Goal: Information Seeking & Learning: Learn about a topic

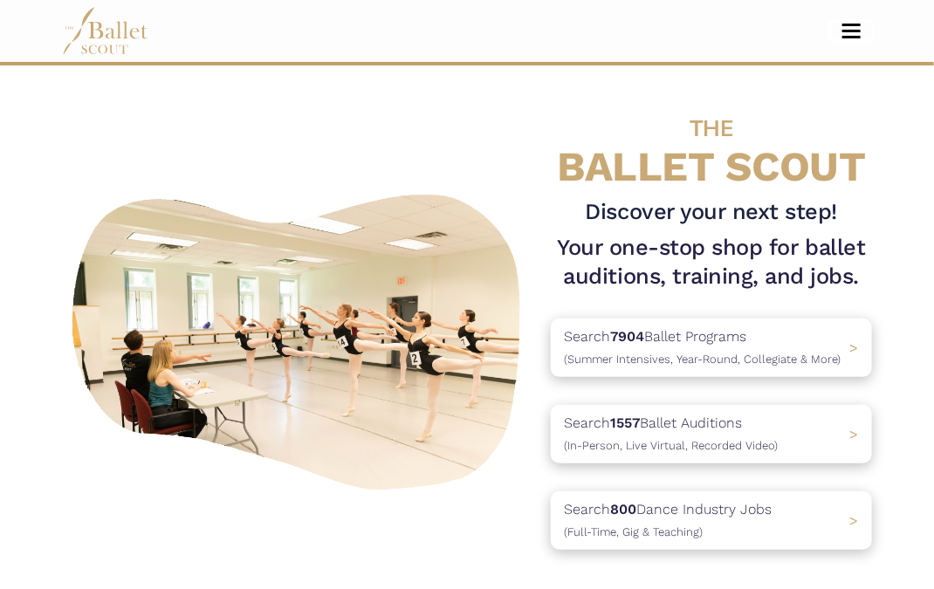
click at [843, 23] on button "Toggle navigation" at bounding box center [851, 31] width 41 height 17
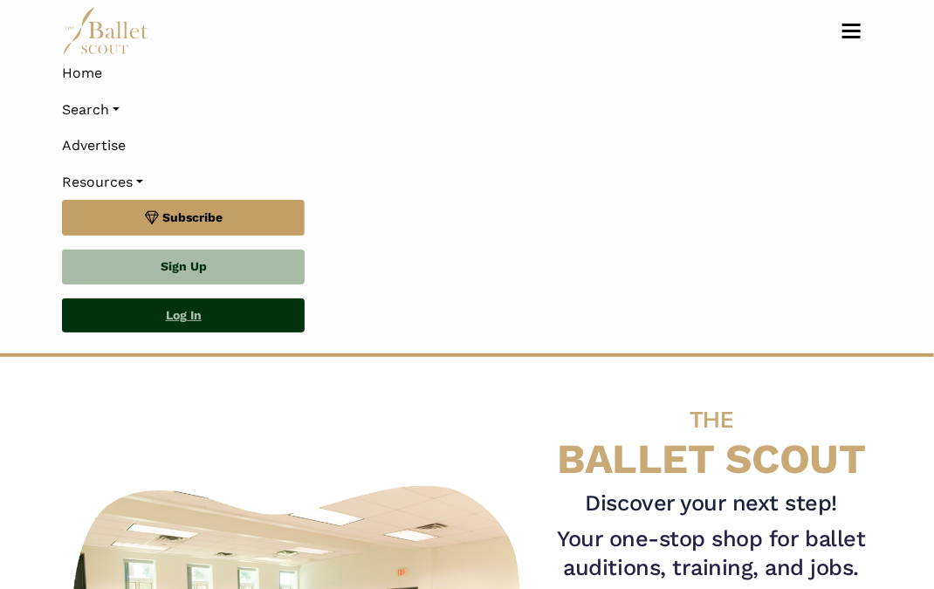
click at [235, 321] on link "Log In" at bounding box center [183, 316] width 243 height 35
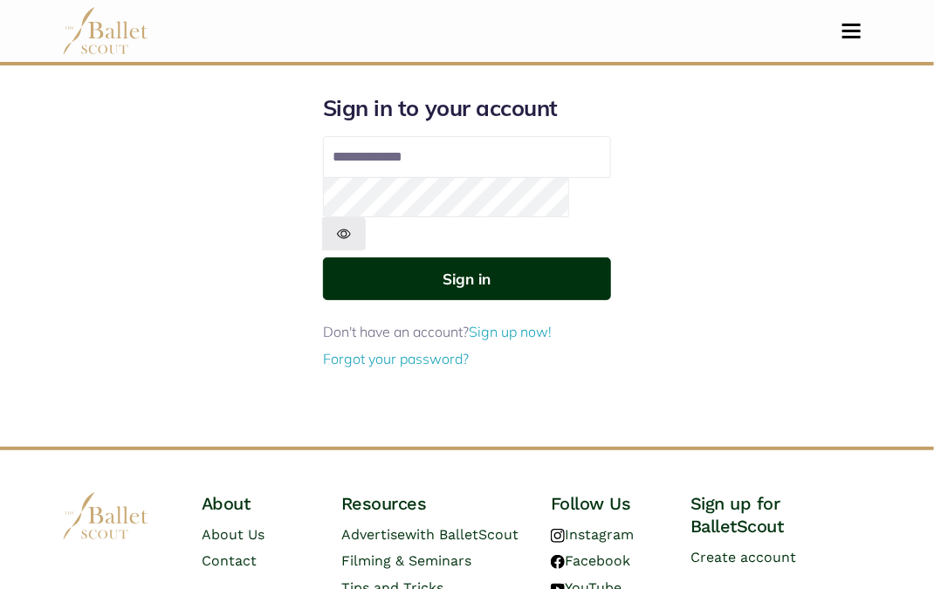
type input "**********"
click at [368, 258] on button "Sign in" at bounding box center [467, 279] width 288 height 43
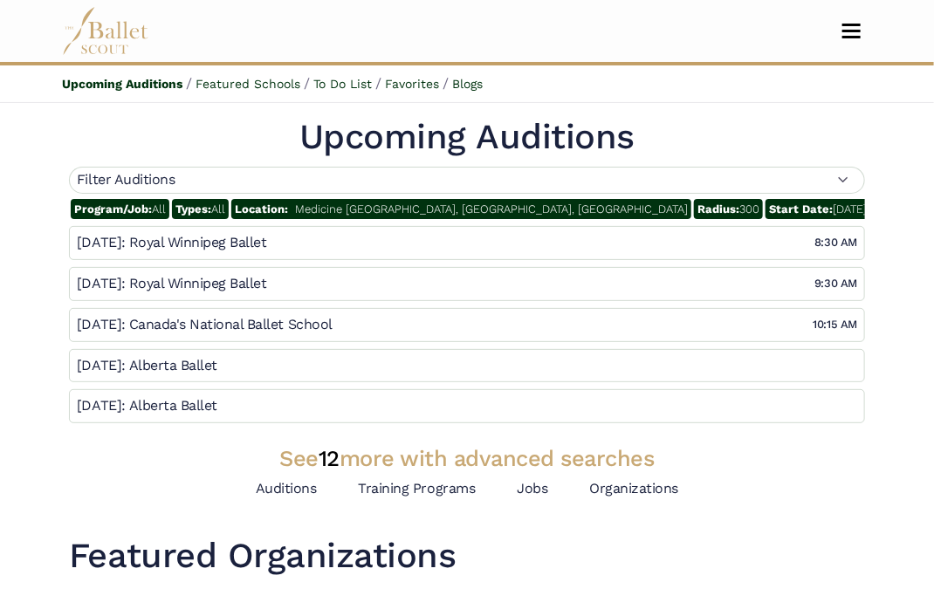
click at [848, 489] on div "Auditions Training Programs Jobs Organizations" at bounding box center [467, 489] width 796 height 18
click at [844, 182] on div "Filter Auditions" at bounding box center [467, 180] width 796 height 27
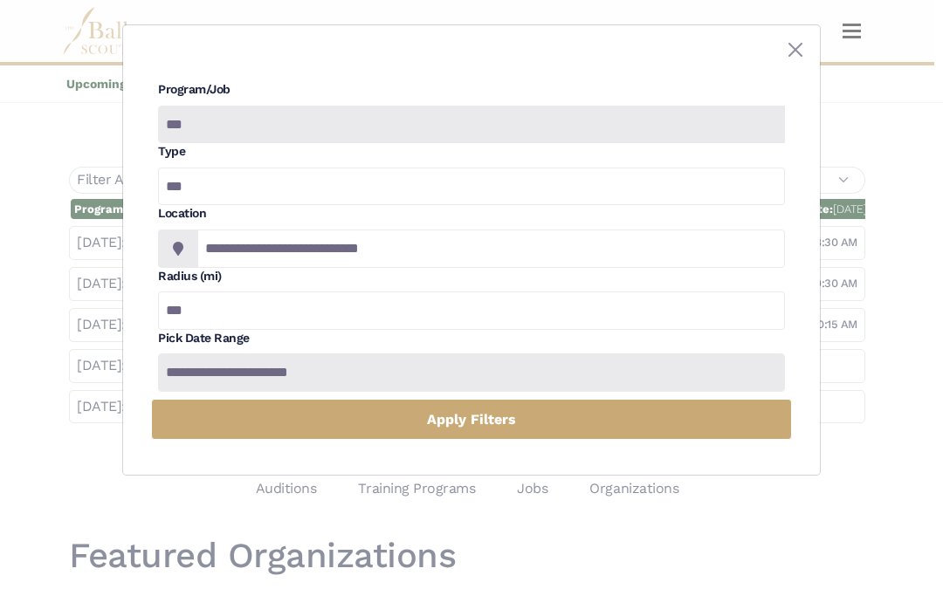
click at [823, 524] on div "**********" at bounding box center [471, 294] width 943 height 589
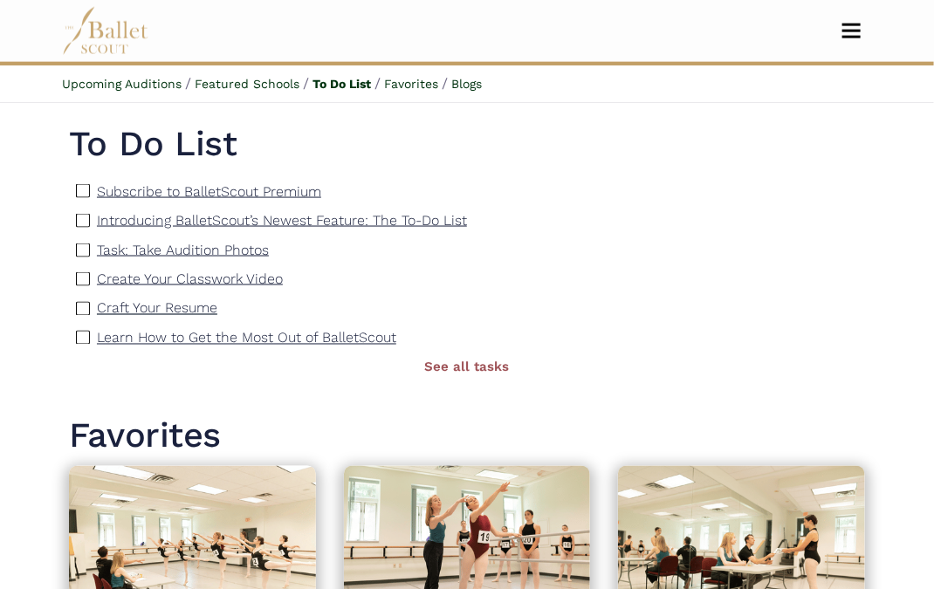
scroll to position [748, 0]
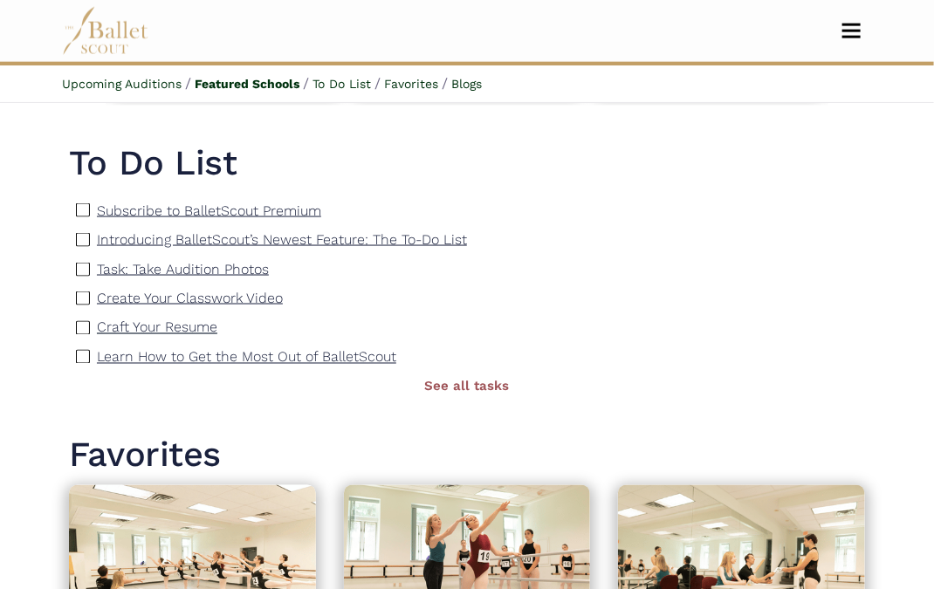
click at [134, 330] on p "Craft Your Resume" at bounding box center [157, 328] width 121 height 17
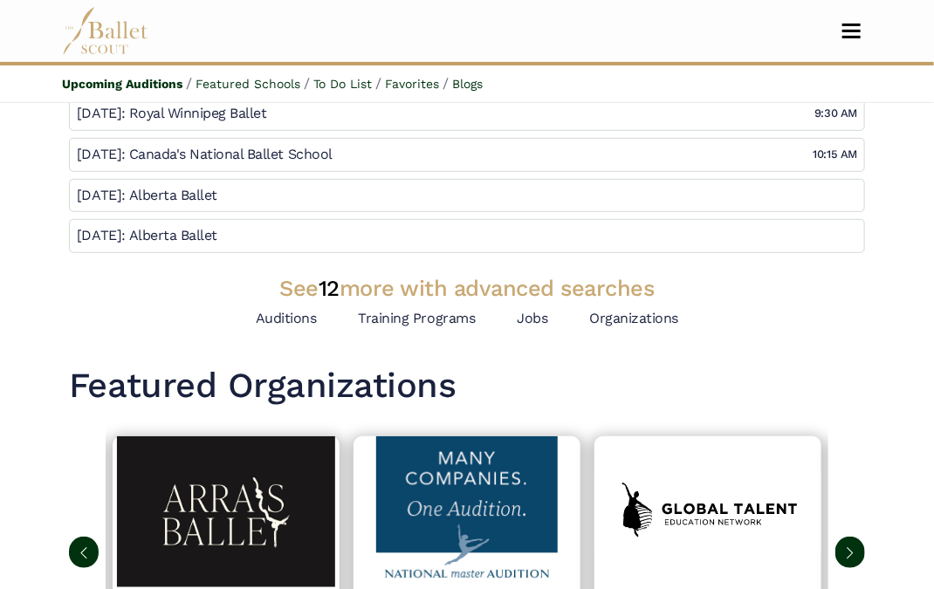
scroll to position [0, 0]
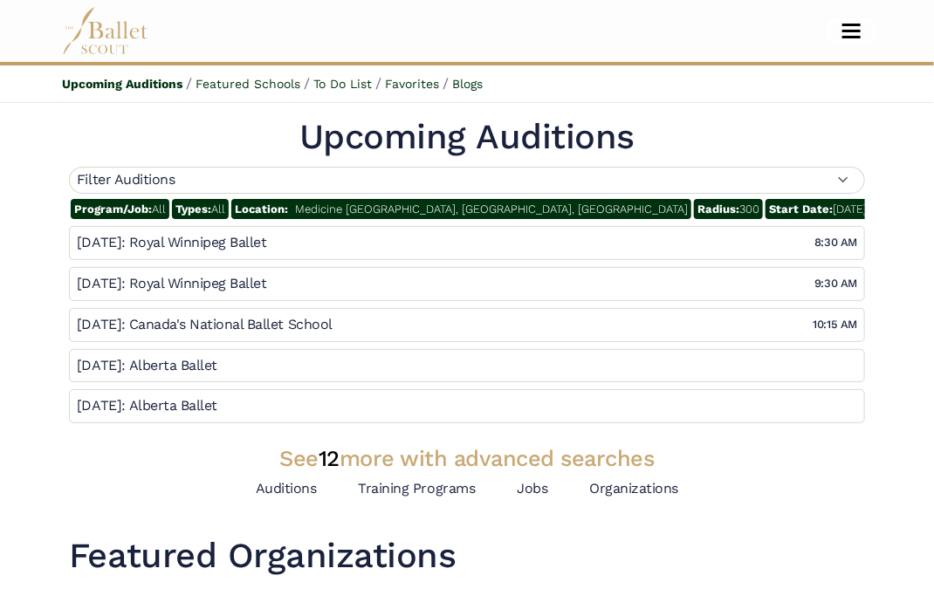
click at [845, 34] on button "Toggle navigation" at bounding box center [851, 31] width 41 height 17
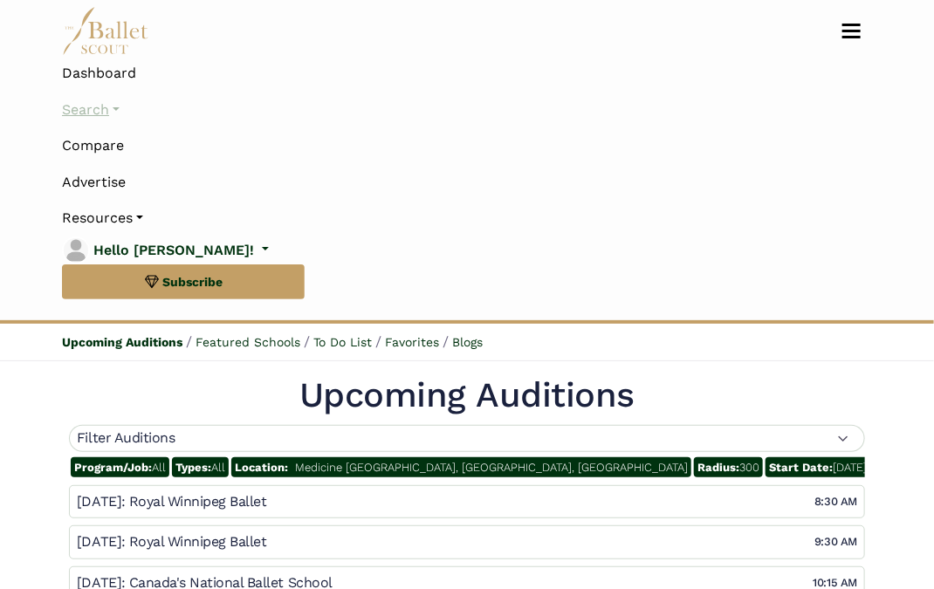
click at [115, 104] on link "Search" at bounding box center [467, 110] width 810 height 37
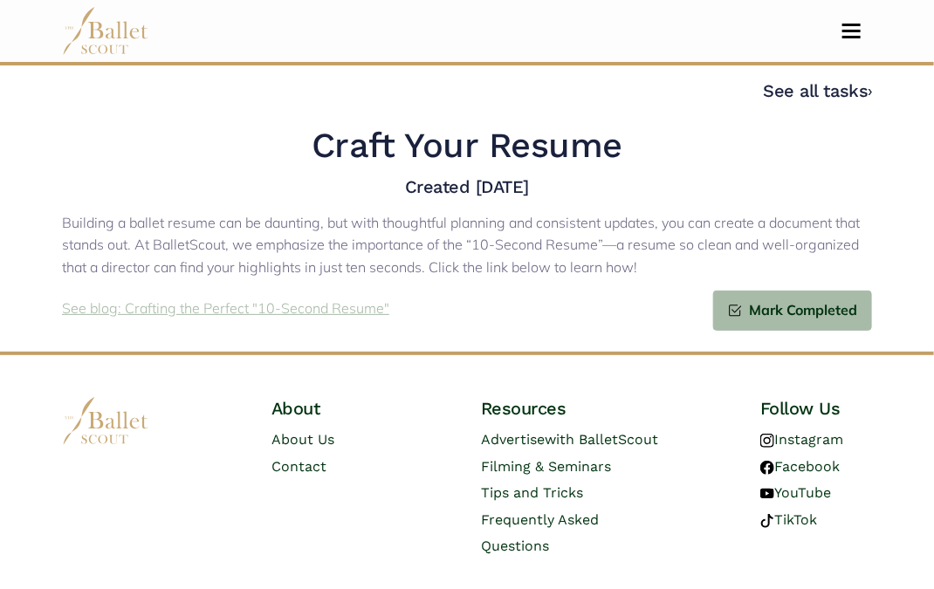
click at [308, 313] on p "See blog: Crafting the Perfect "10-Second Resume"" at bounding box center [225, 309] width 327 height 23
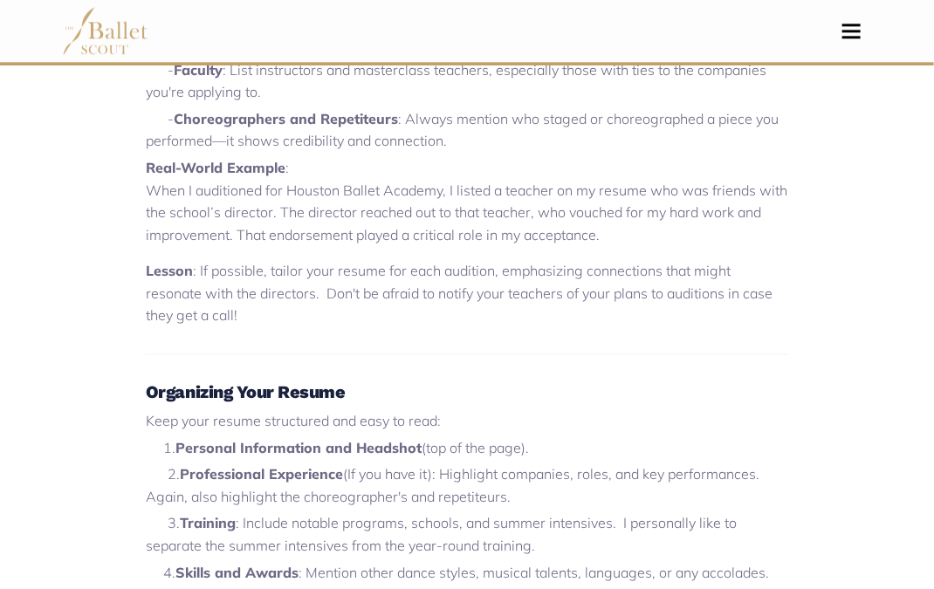
scroll to position [1402, 0]
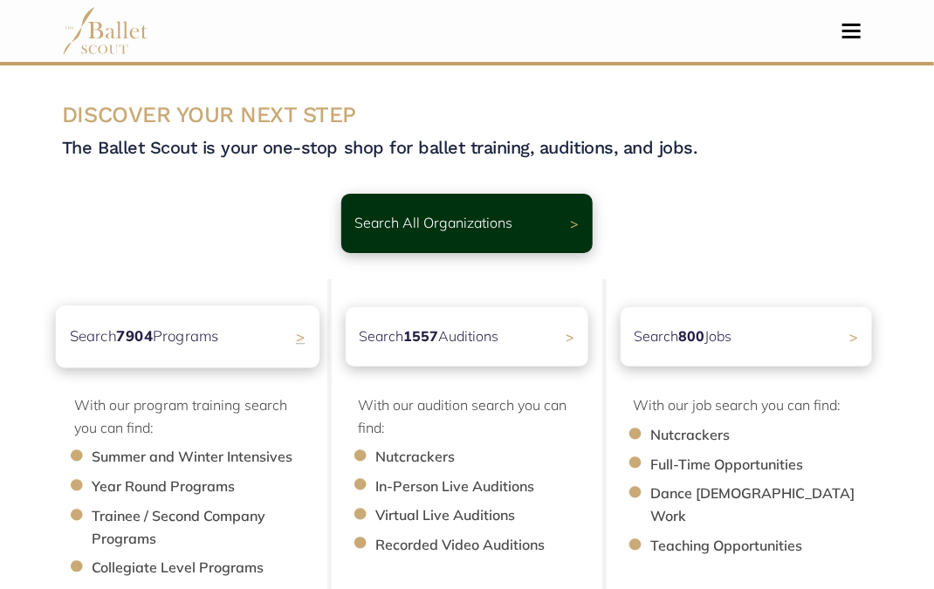
click at [160, 335] on p "Search 7904 Programs" at bounding box center [144, 338] width 149 height 24
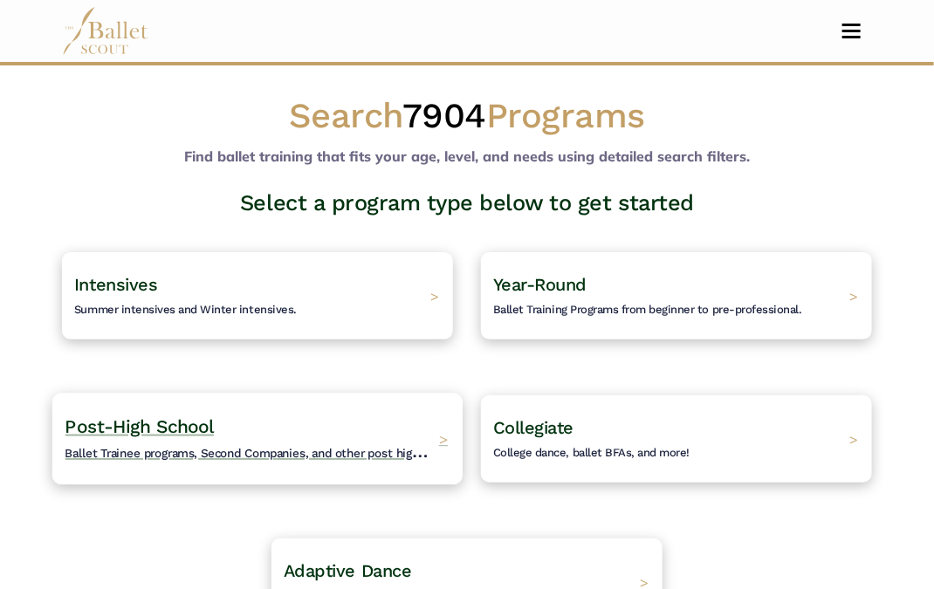
click at [336, 414] on div "Post-High School Ballet Trainee programs, Second Companies, and other post high…" at bounding box center [257, 440] width 410 height 92
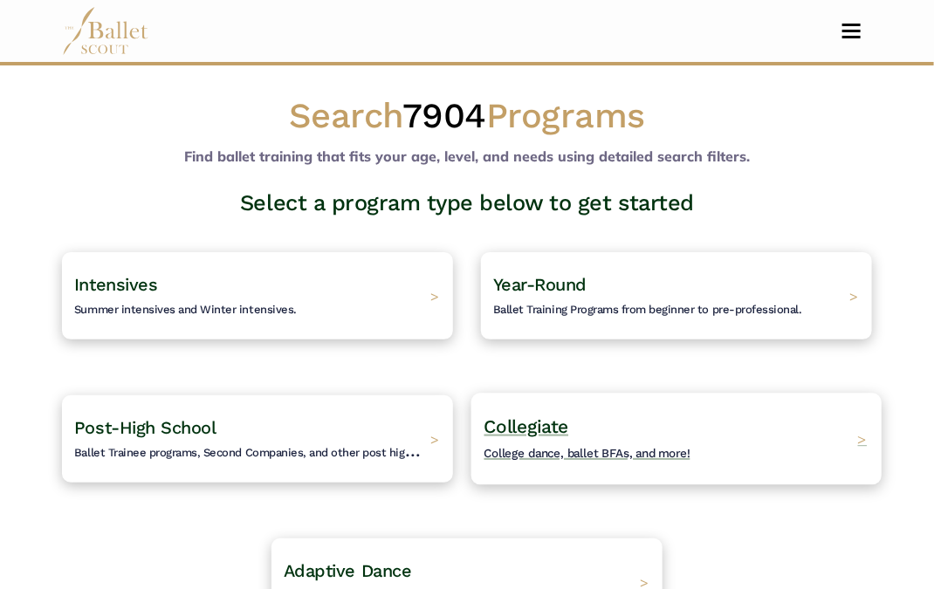
click at [781, 429] on div "Collegiate College dance, ballet BFAs, and more! >" at bounding box center [677, 440] width 410 height 92
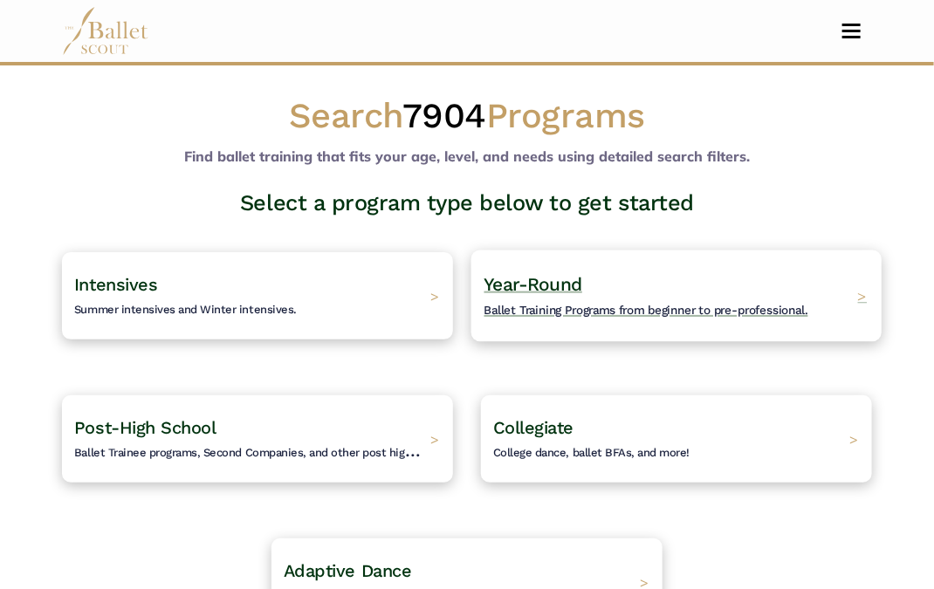
click at [597, 329] on div "Year-Round Ballet Training Programs from beginner to pre-professional. >" at bounding box center [677, 297] width 410 height 92
click at [565, 304] on span "Ballet Training Programs from beginner to pre-professional." at bounding box center [647, 311] width 324 height 14
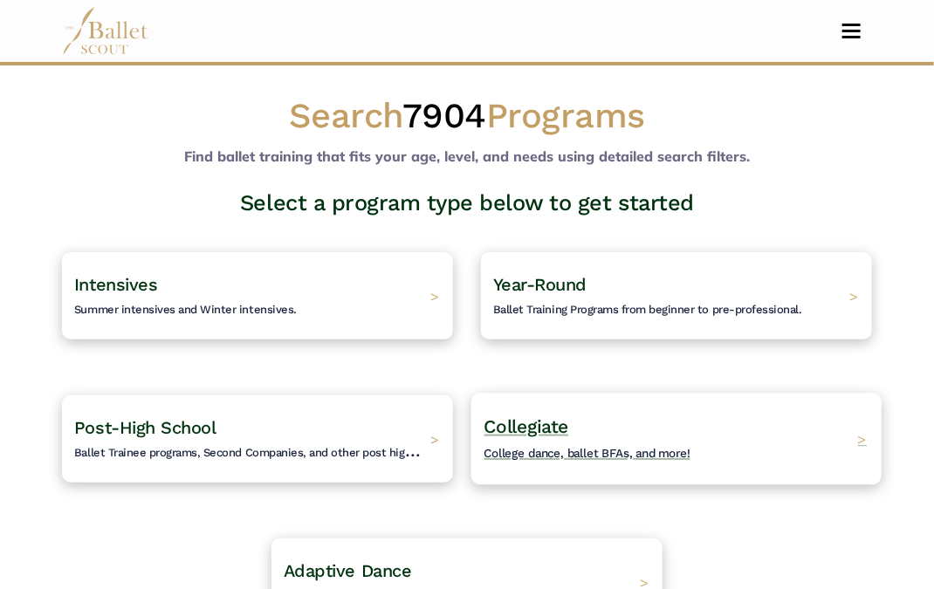
click at [788, 451] on div "Collegiate College dance, ballet BFAs, and more! >" at bounding box center [677, 440] width 410 height 92
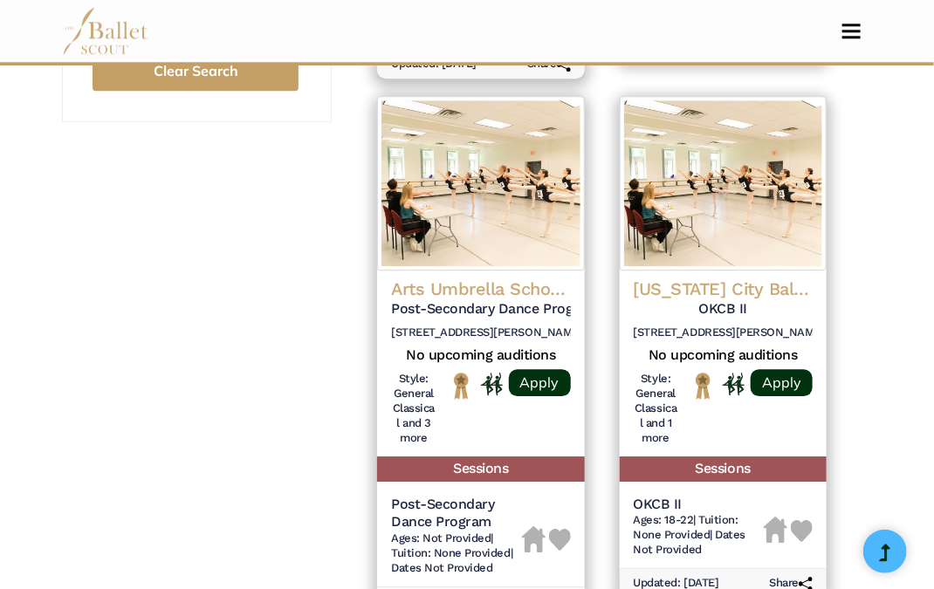
scroll to position [1486, 0]
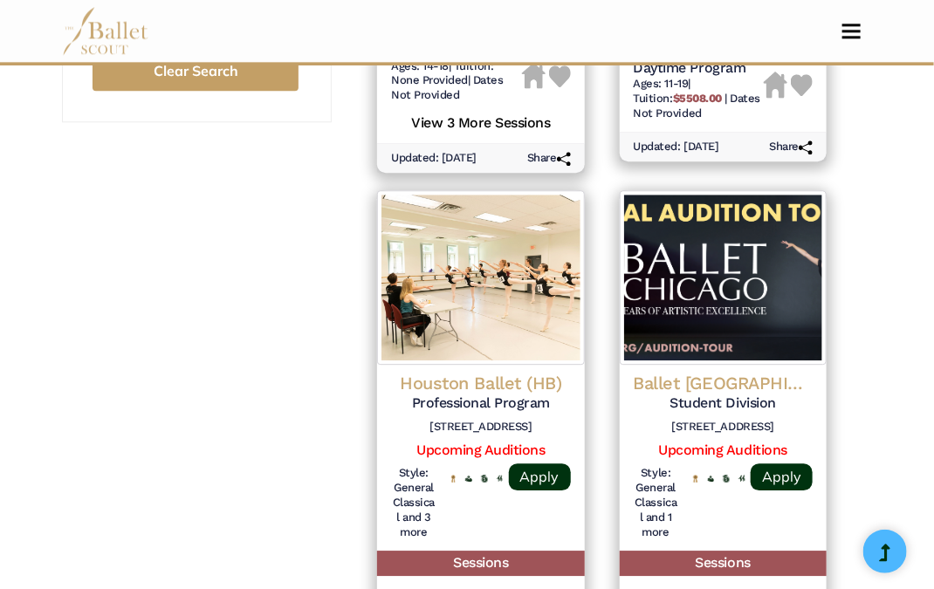
scroll to position [1397, 0]
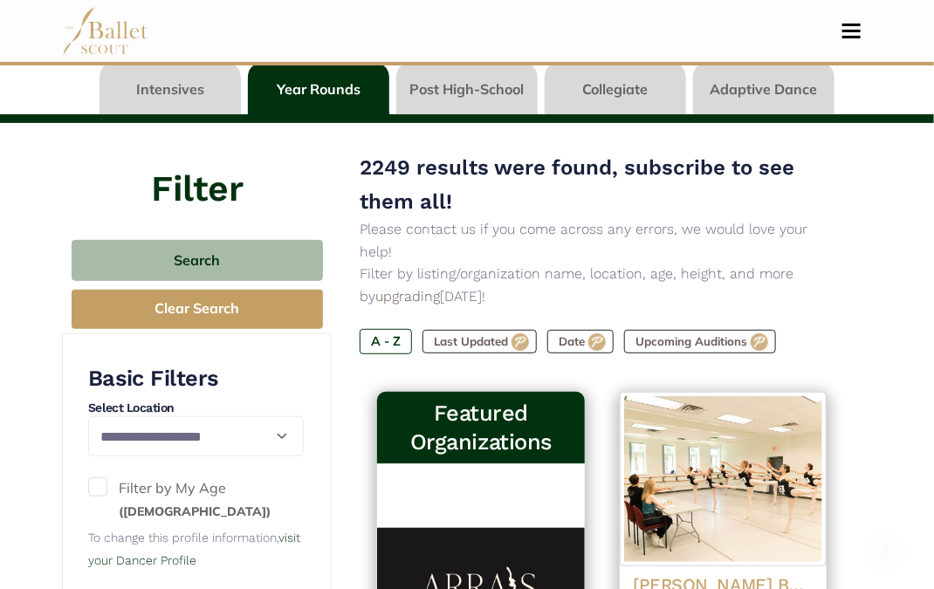
scroll to position [175, 0]
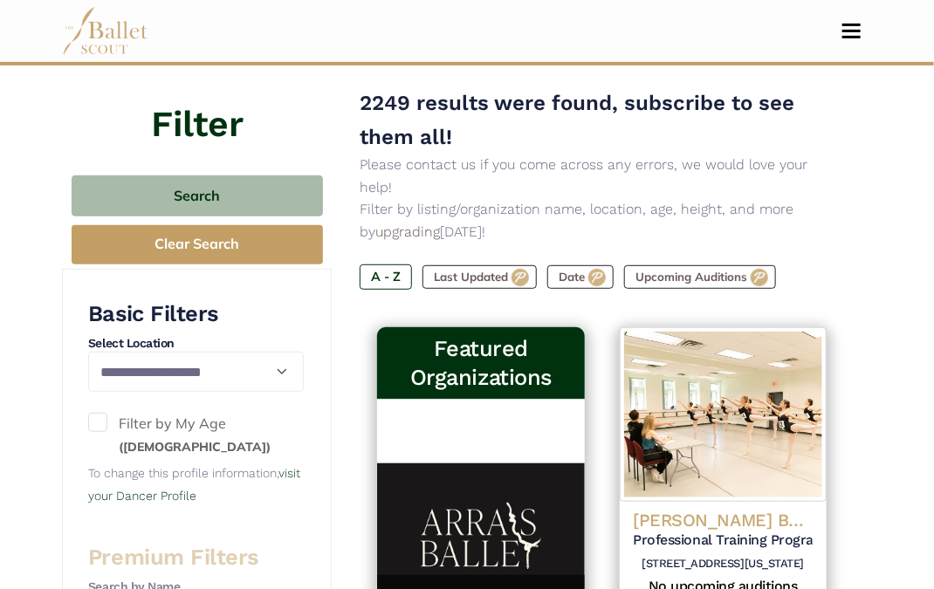
click at [95, 431] on label "Filter by My Age (17 years old)" at bounding box center [195, 435] width 215 height 45
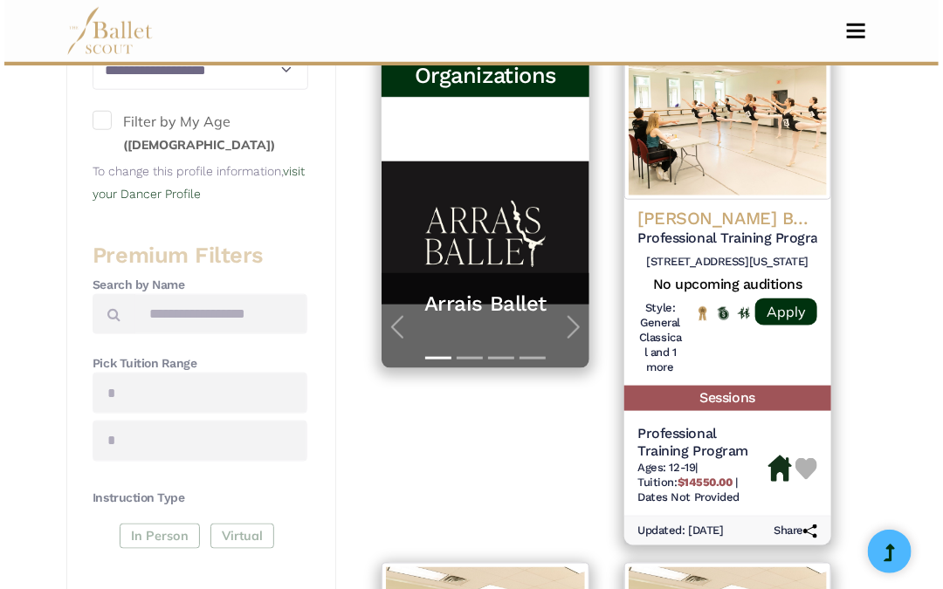
scroll to position [475, 0]
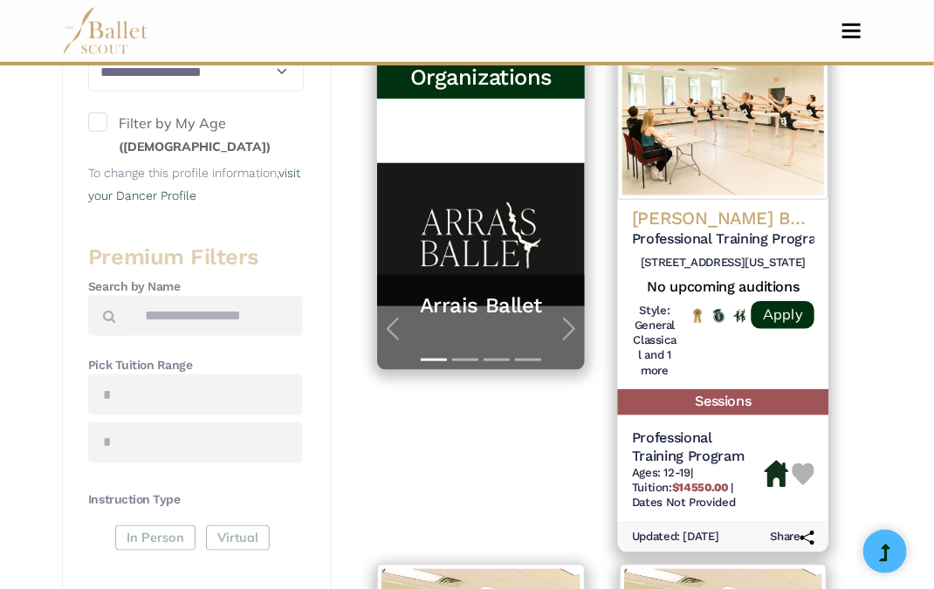
click at [718, 437] on h5 "Professional Training Program" at bounding box center [698, 448] width 133 height 37
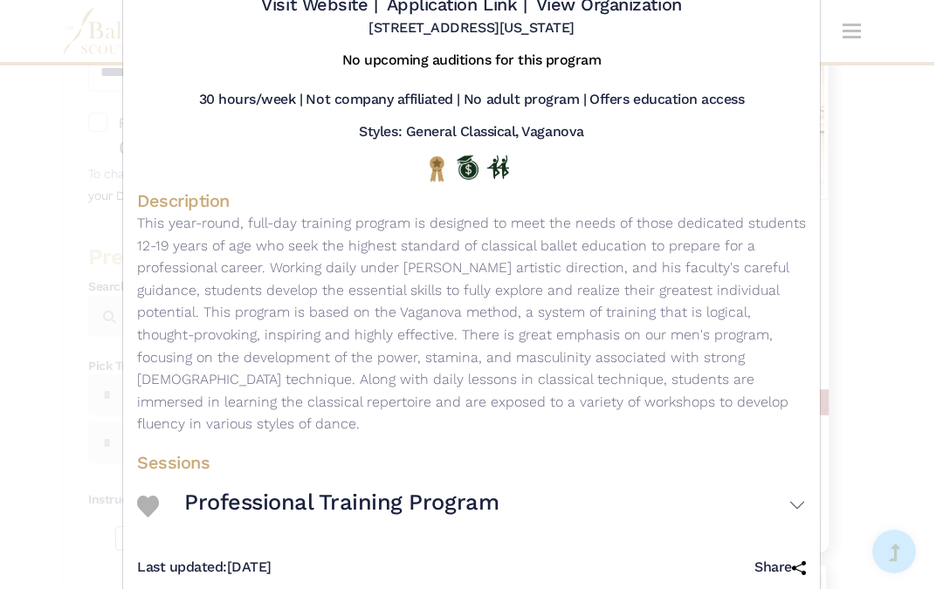
scroll to position [144, 0]
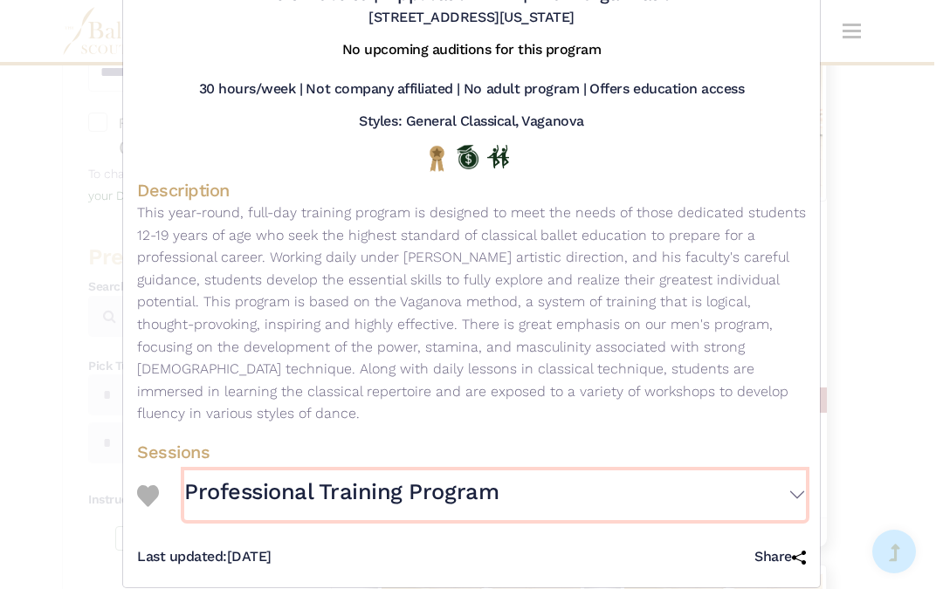
click at [782, 487] on button "Professional Training Program" at bounding box center [495, 496] width 622 height 50
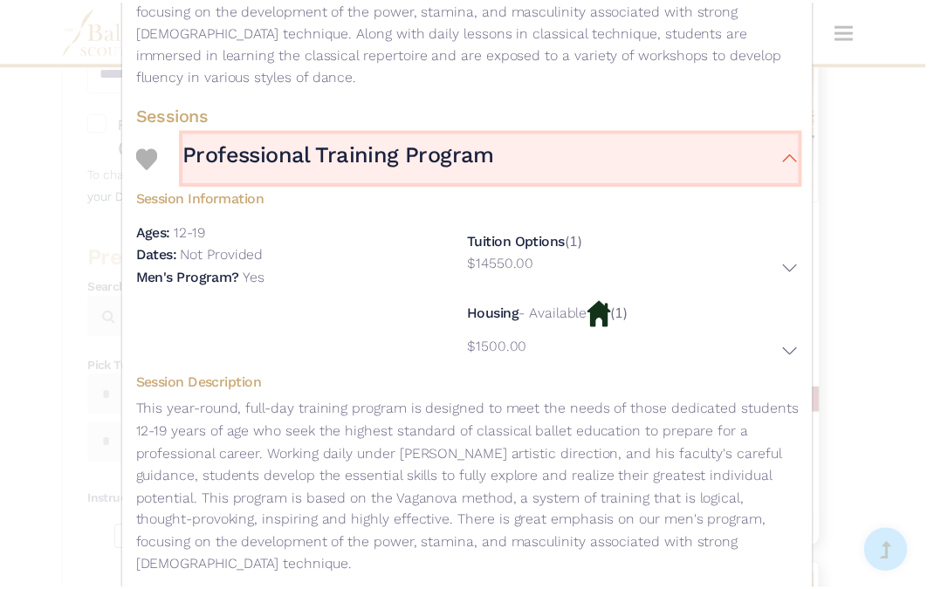
scroll to position [485, 0]
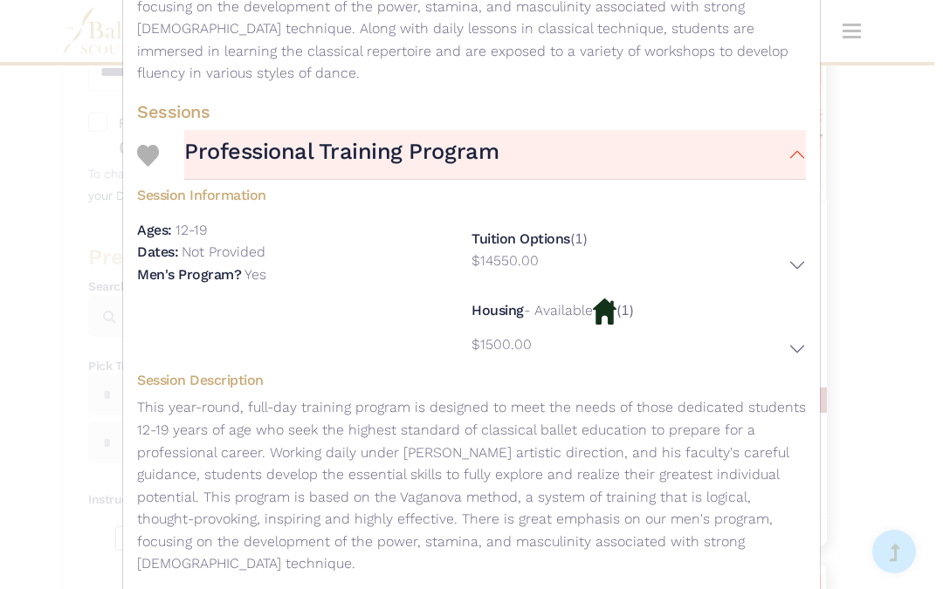
click at [882, 351] on div "Ellison Ballet - Year-Round Program - Professional Training Program Visit Websi…" at bounding box center [471, 294] width 943 height 589
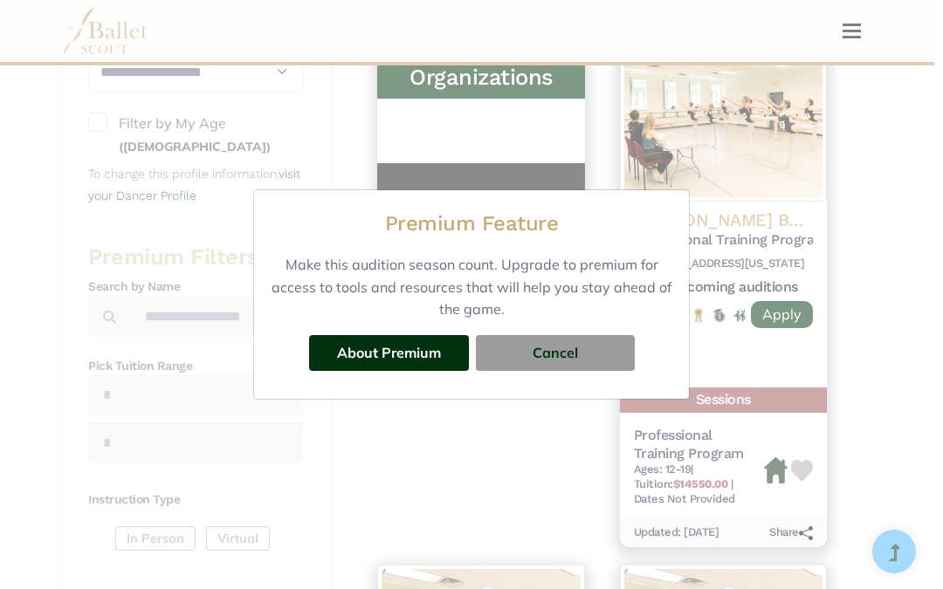
click at [867, 380] on div "Premium Feature Make this audition season count. Upgrade to premium for access …" at bounding box center [471, 294] width 943 height 589
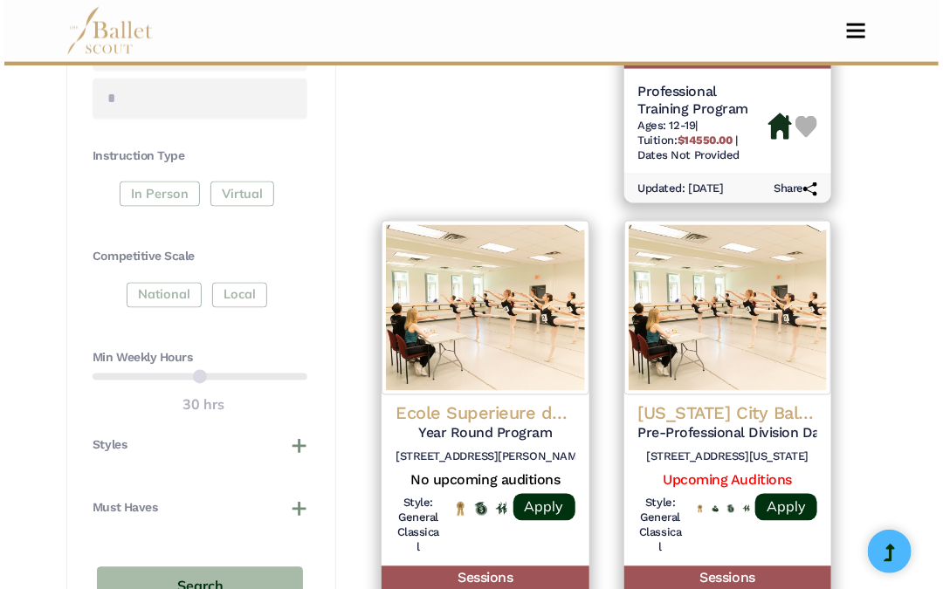
scroll to position [820, 0]
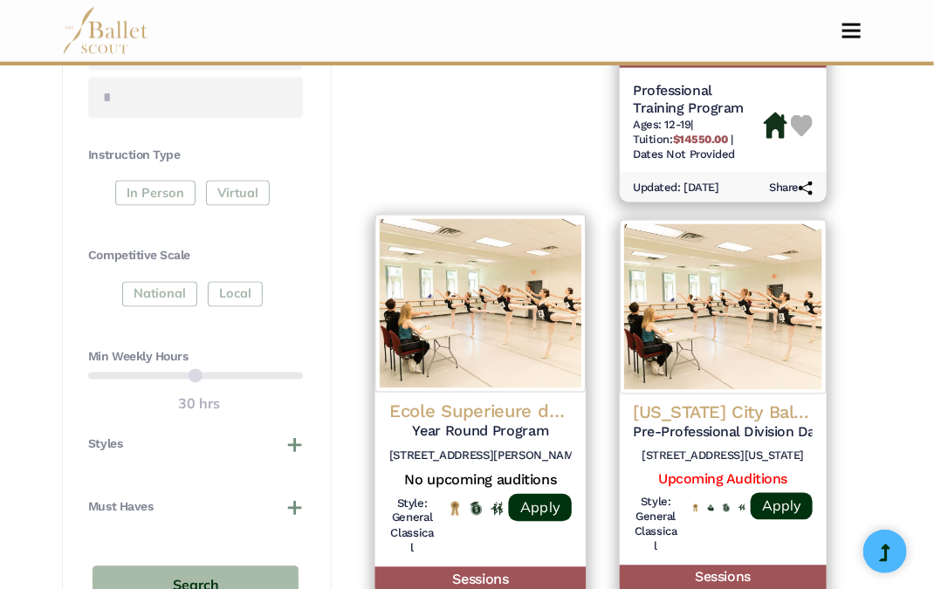
click at [523, 400] on h4 "Ecole Superieure de Ballet du Quebec" at bounding box center [480, 412] width 183 height 24
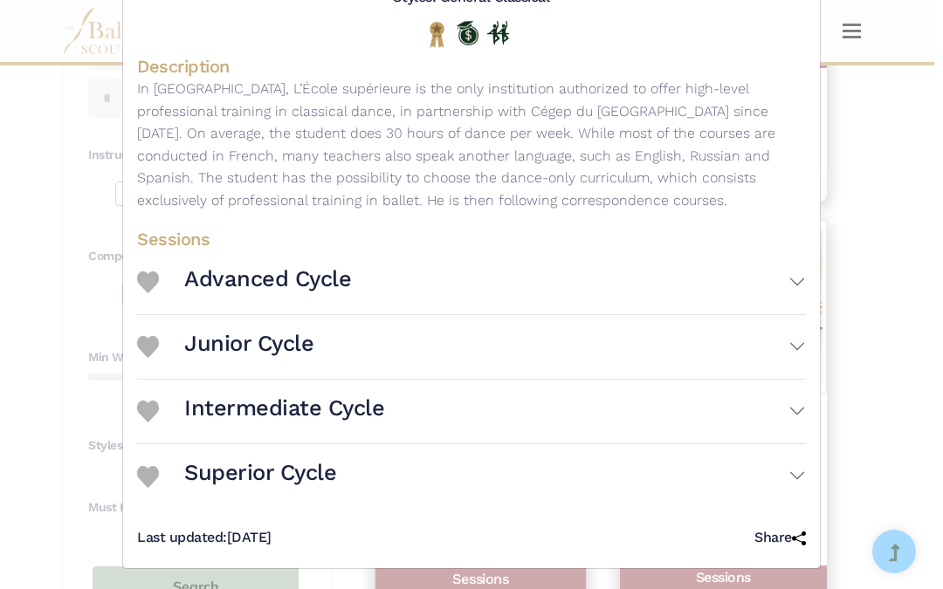
scroll to position [270, 0]
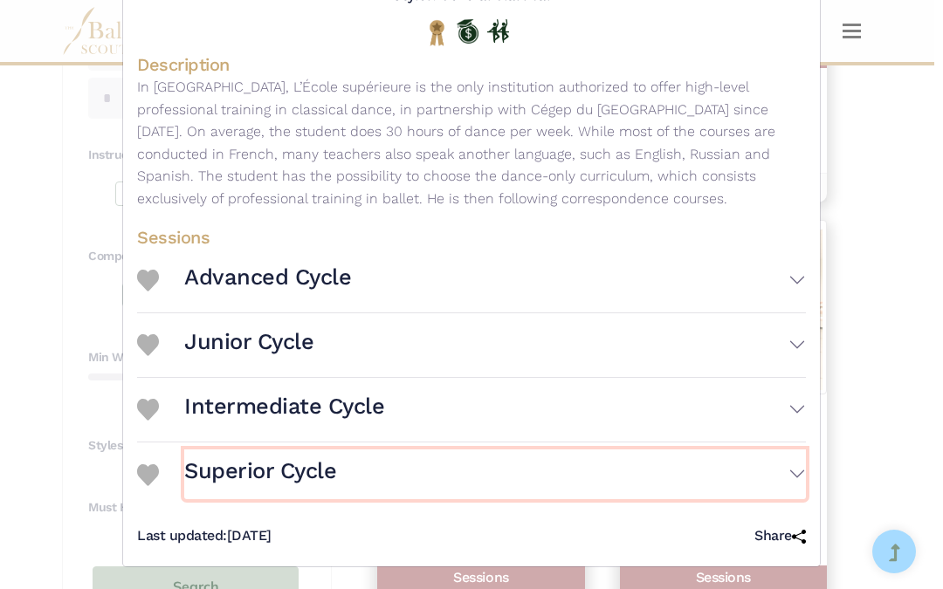
click at [760, 473] on button "Superior Cycle" at bounding box center [495, 475] width 622 height 50
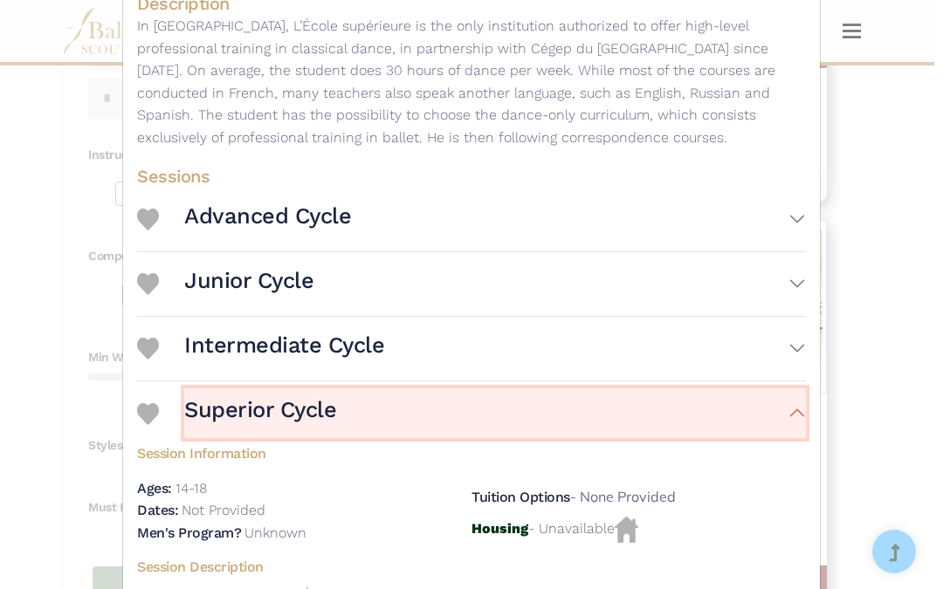
scroll to position [345, 0]
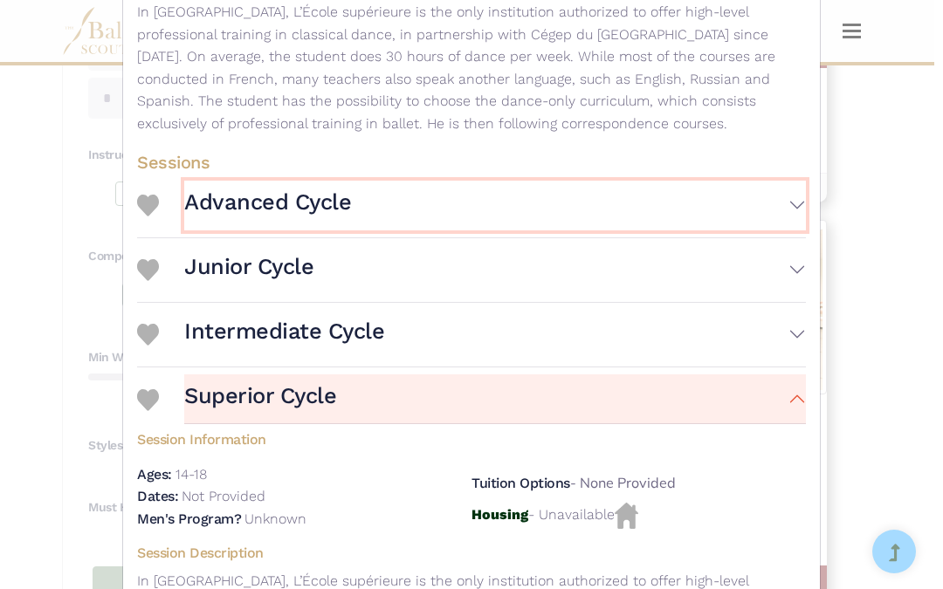
click at [772, 220] on button "Advanced Cycle" at bounding box center [495, 206] width 622 height 50
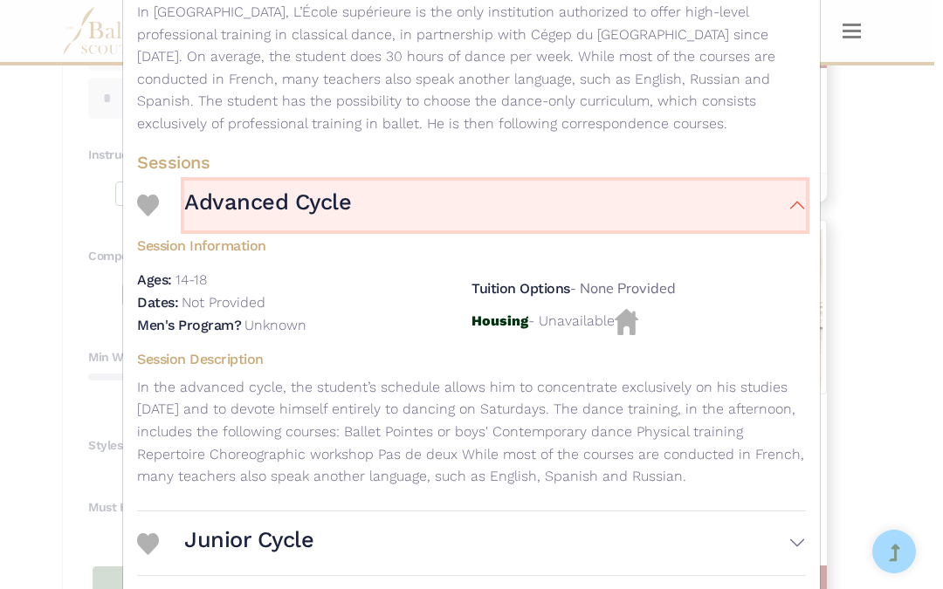
click at [764, 215] on button "Advanced Cycle" at bounding box center [495, 206] width 622 height 50
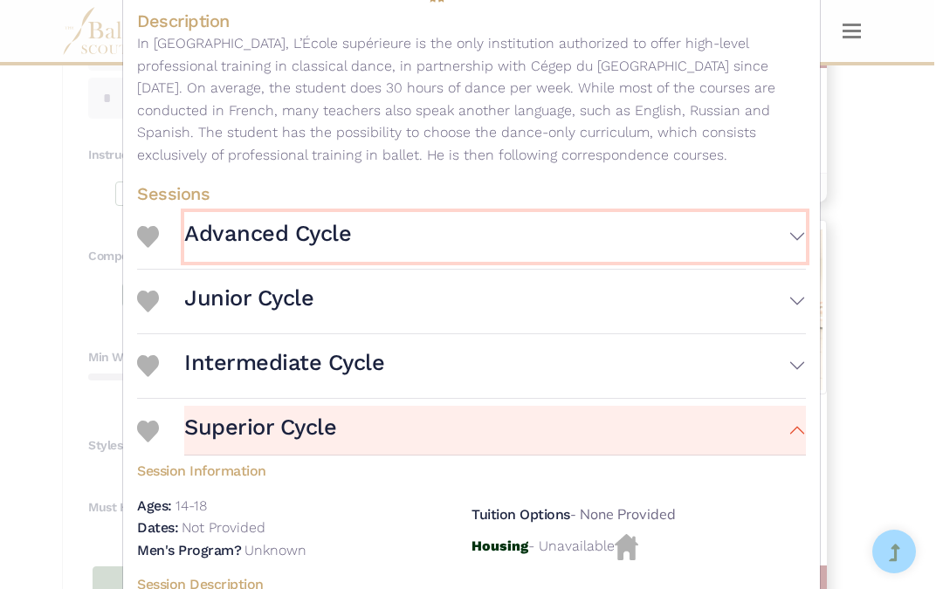
scroll to position [308, 0]
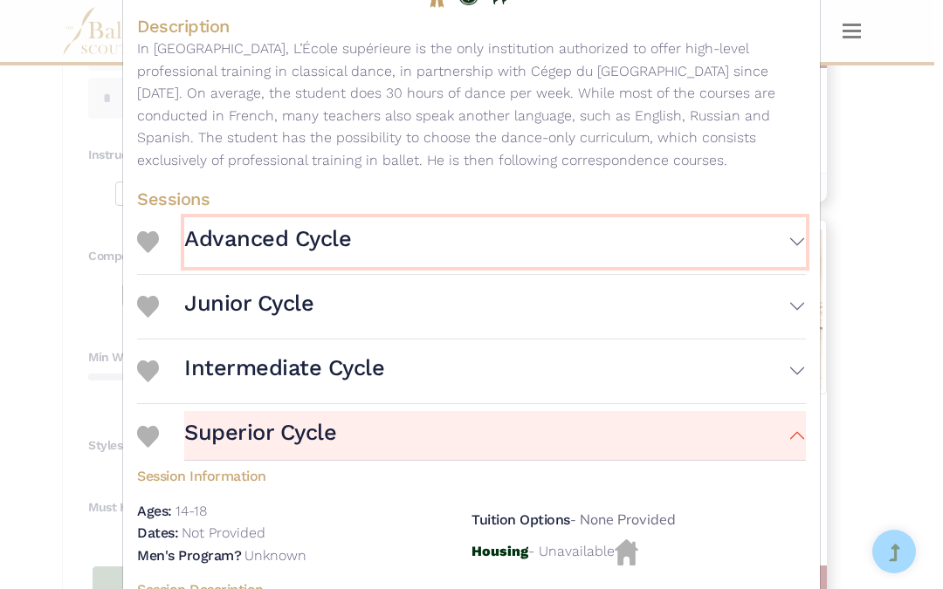
click at [757, 238] on button "Advanced Cycle" at bounding box center [495, 242] width 622 height 50
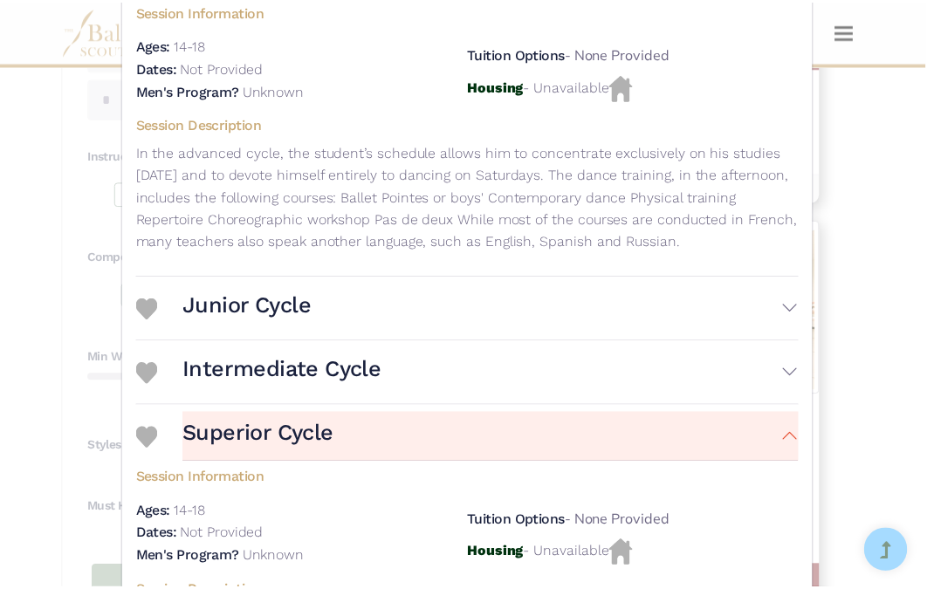
scroll to position [581, 0]
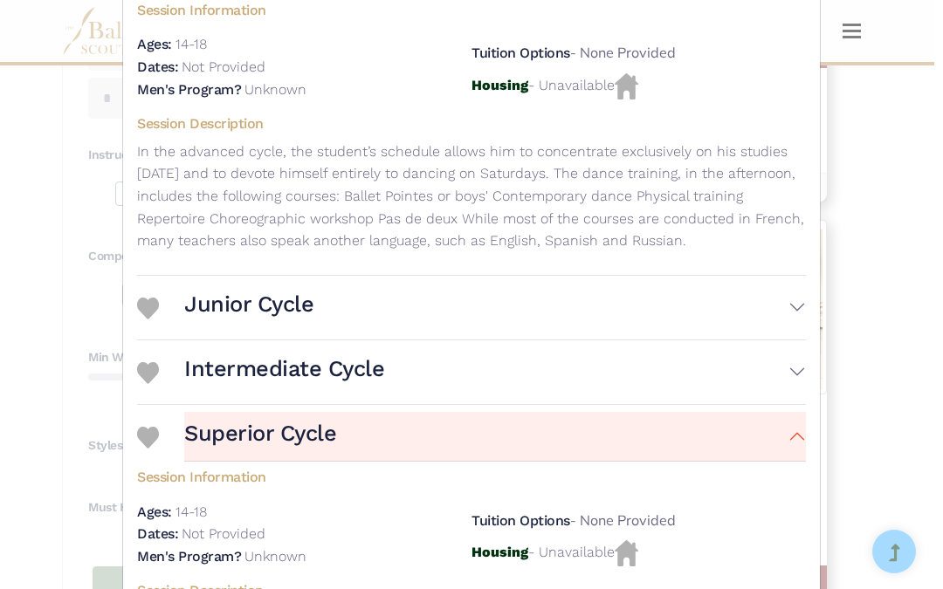
click at [882, 367] on div "Ecole Superieure de Ballet du Quebec - Year-Round Program - Year Round Program …" at bounding box center [471, 294] width 943 height 589
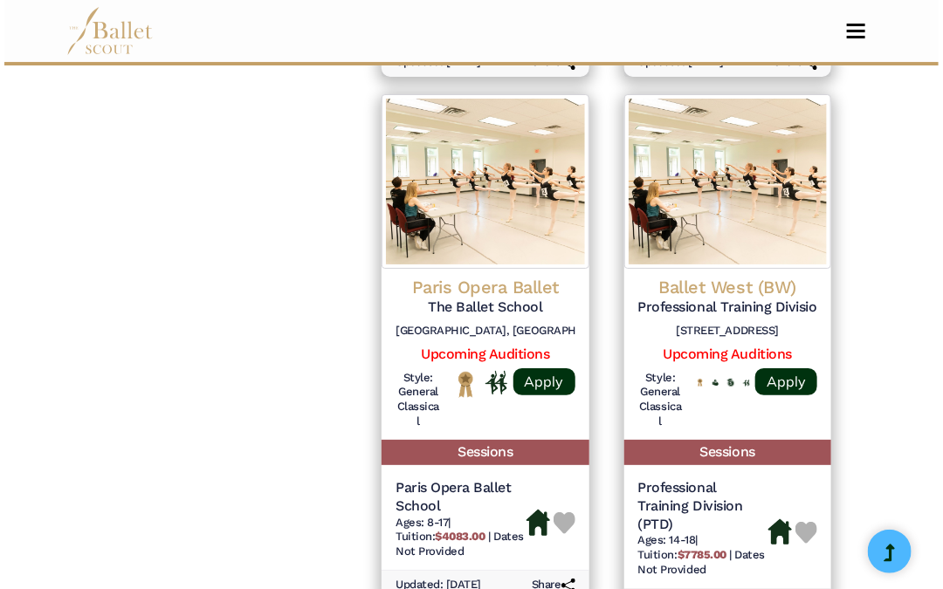
scroll to position [2036, 0]
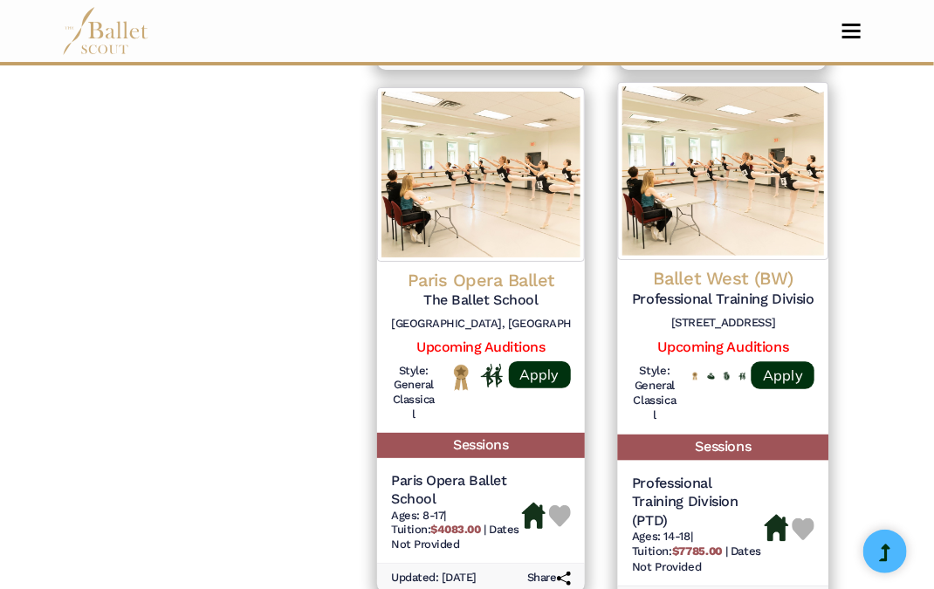
click at [781, 289] on div "Ballet West (BW) Professional Training Division 52 W 200 S, Salt Lake City, UT …" at bounding box center [723, 302] width 183 height 71
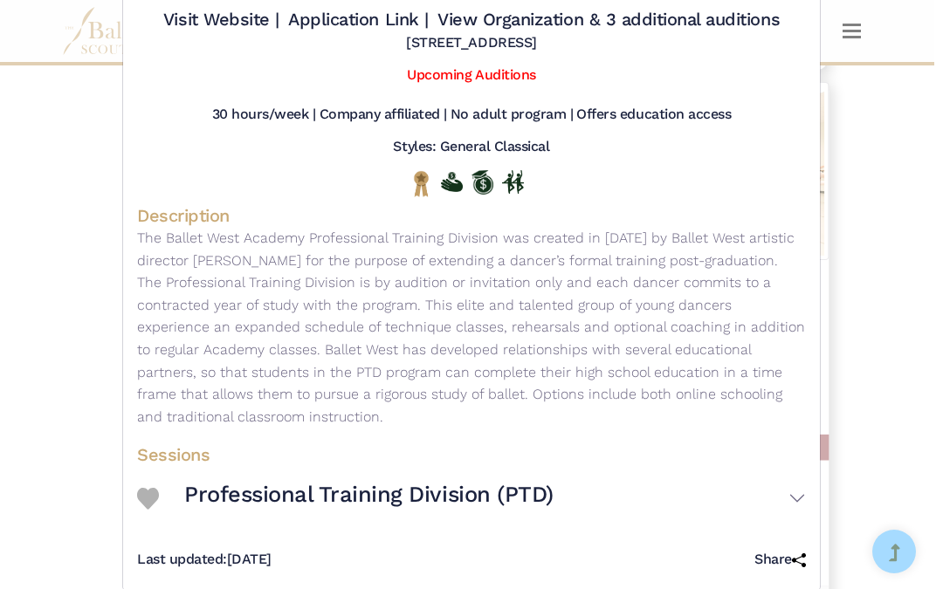
scroll to position [120, 0]
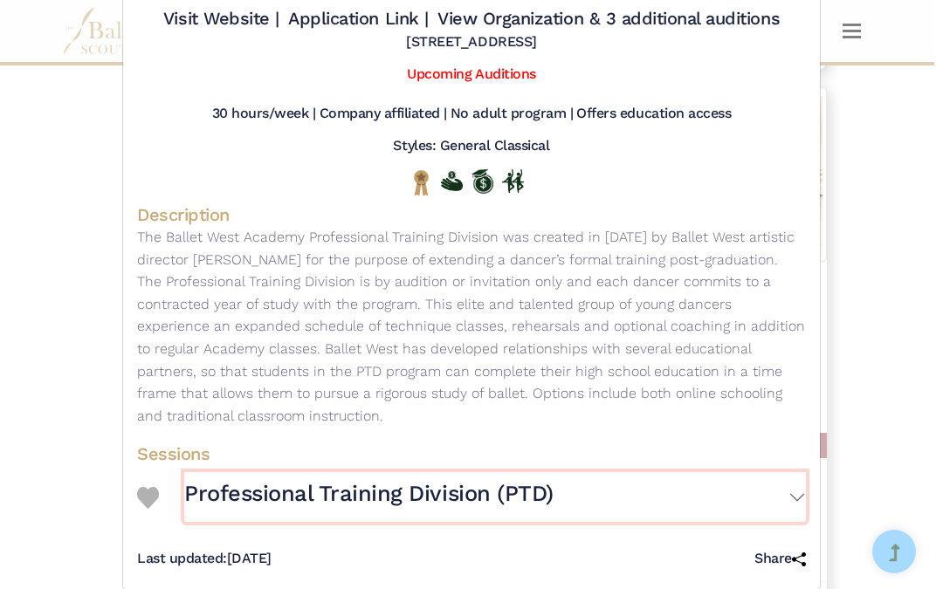
click at [768, 490] on button "Professional Training Division (PTD)" at bounding box center [495, 497] width 622 height 50
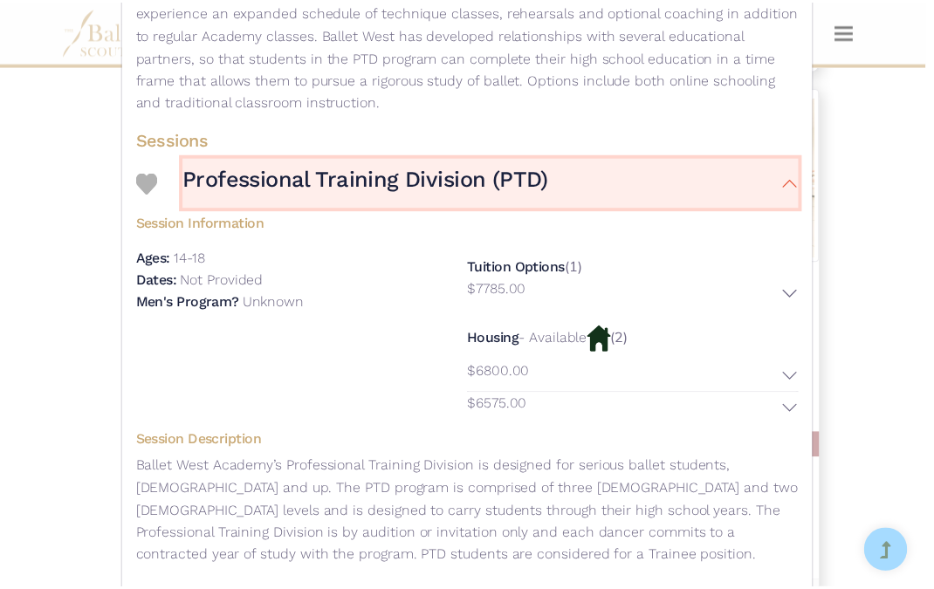
scroll to position [438, 0]
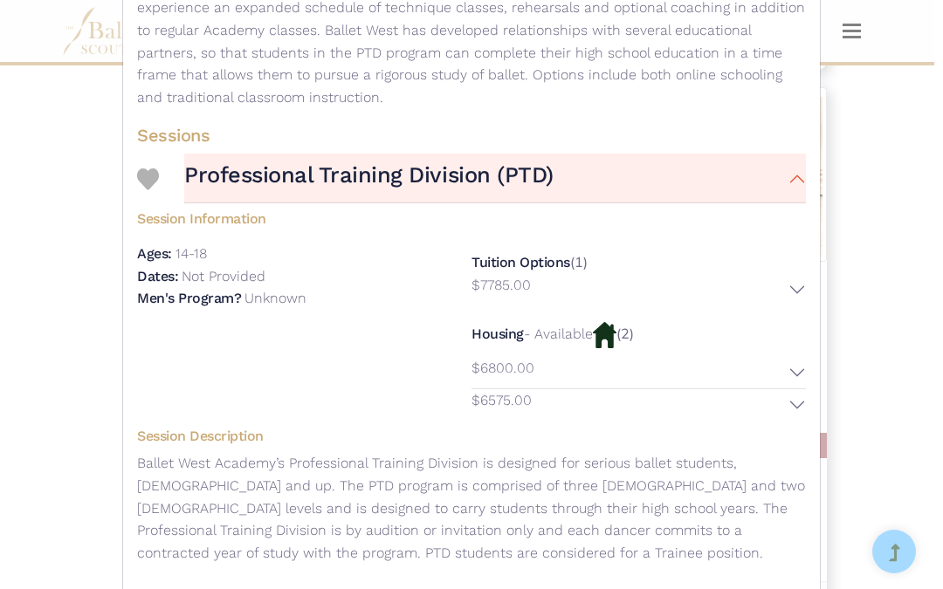
click at [882, 344] on div "Ballet West (BW) - Year-Round Program - Professional Training Division Visit We…" at bounding box center [471, 294] width 943 height 589
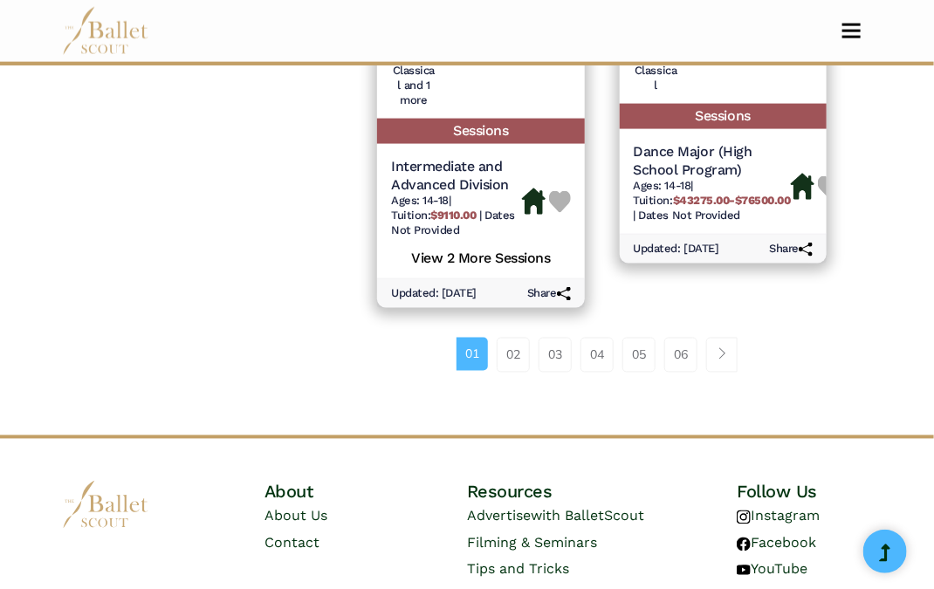
scroll to position [2910, 0]
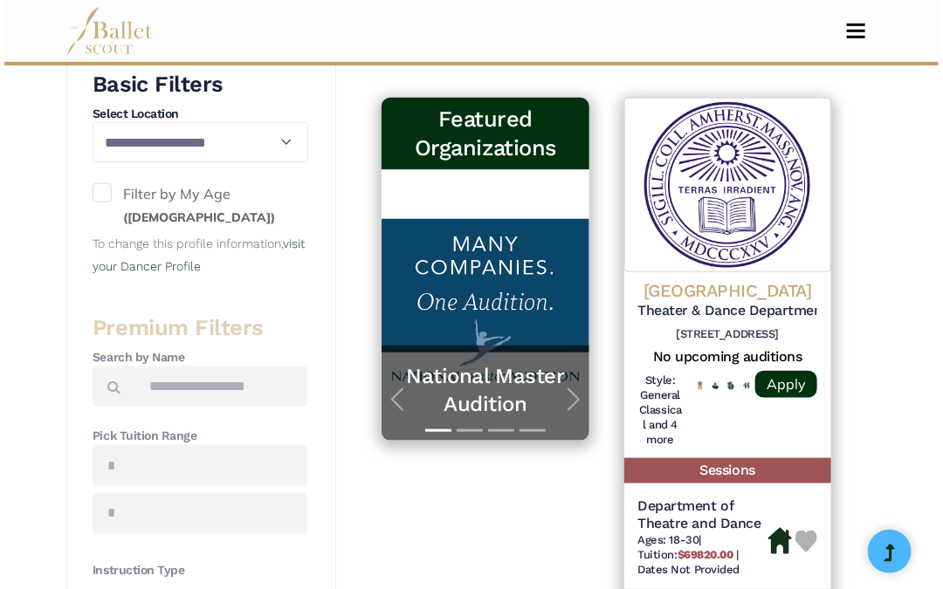
scroll to position [425, 0]
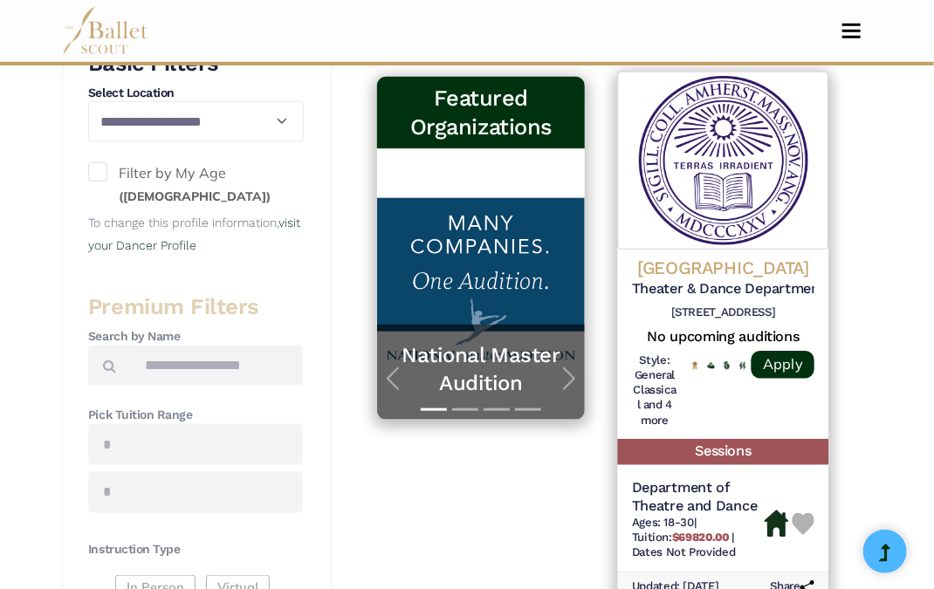
click at [756, 281] on div "Amherst College Theater & Dance Department 220 South Pleasant Street Amherst, M…" at bounding box center [723, 292] width 183 height 71
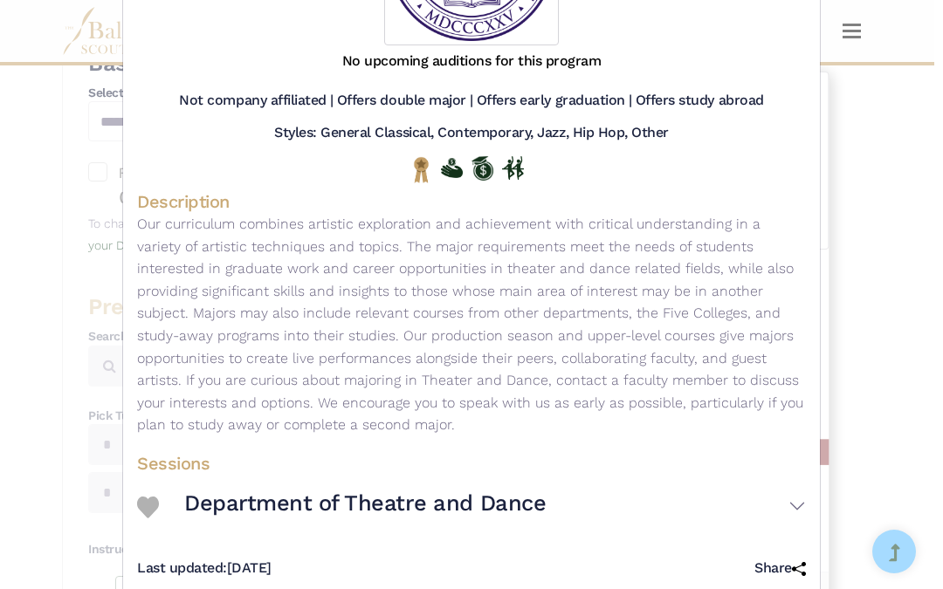
scroll to position [341, 0]
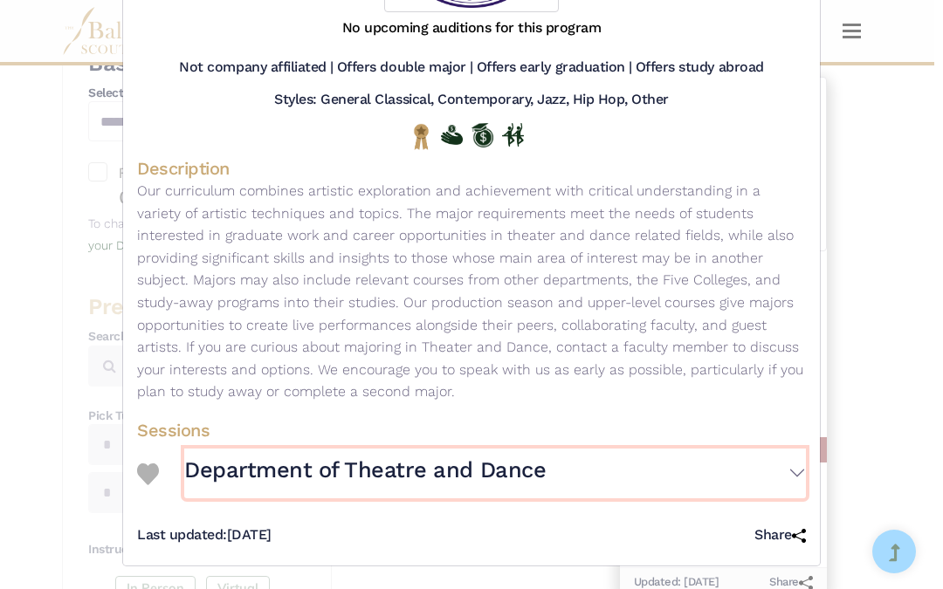
click at [785, 470] on button "Department of Theatre and Dance" at bounding box center [495, 474] width 622 height 50
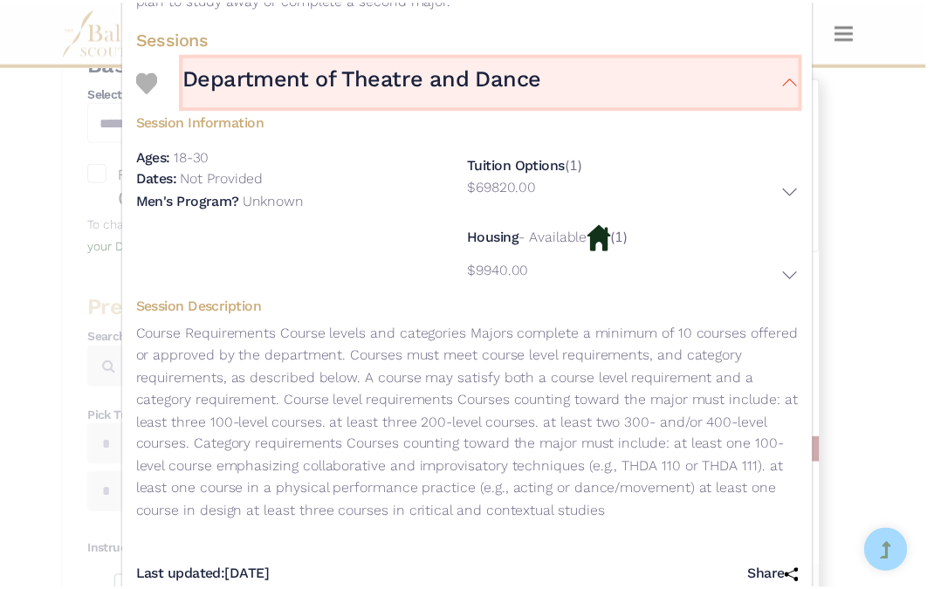
scroll to position [775, 0]
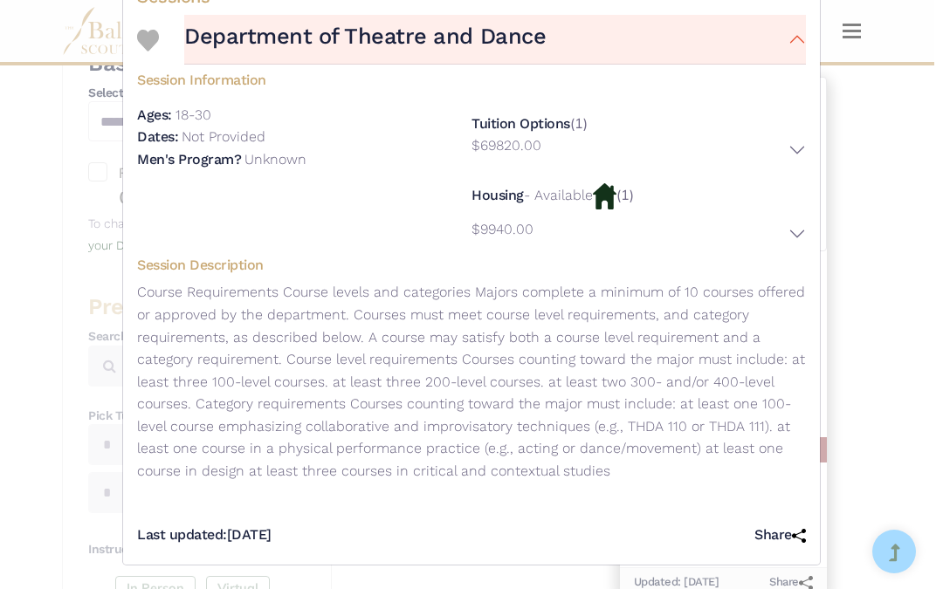
click at [877, 347] on div "Amherst College - Collegiate Program - Theater & Dance Department Visit Website…" at bounding box center [471, 294] width 943 height 589
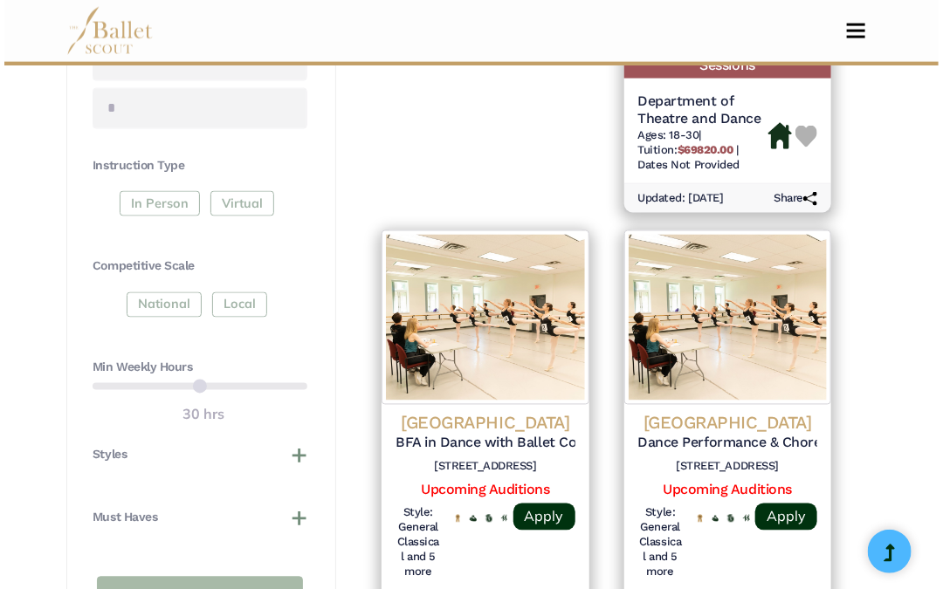
scroll to position [844, 0]
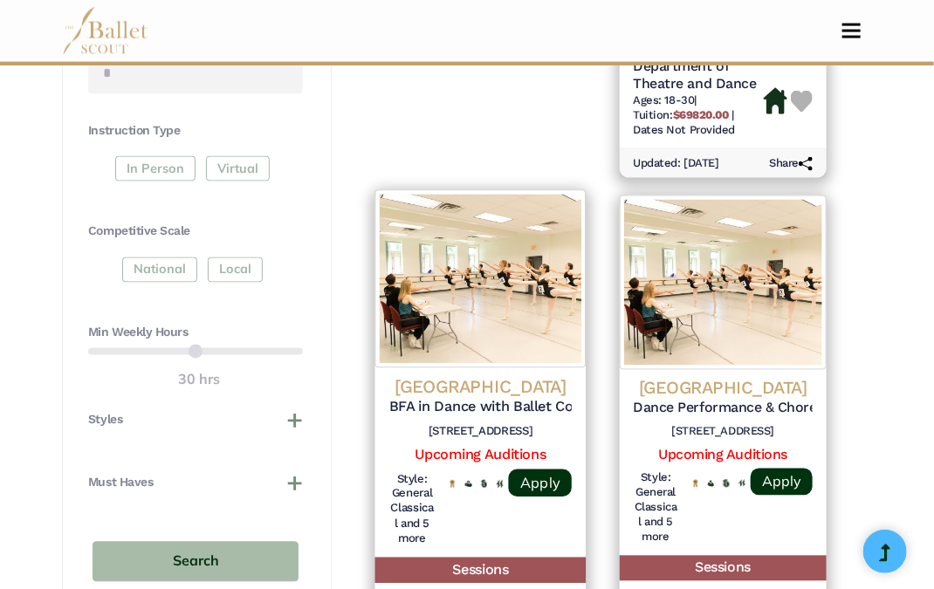
click at [532, 375] on h4 "Point Park University" at bounding box center [480, 387] width 183 height 24
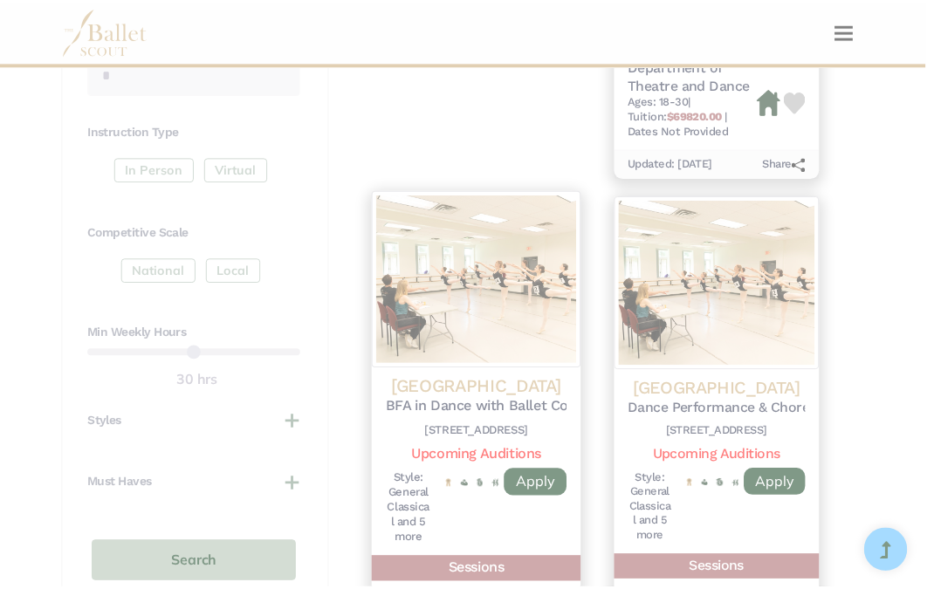
scroll to position [0, 0]
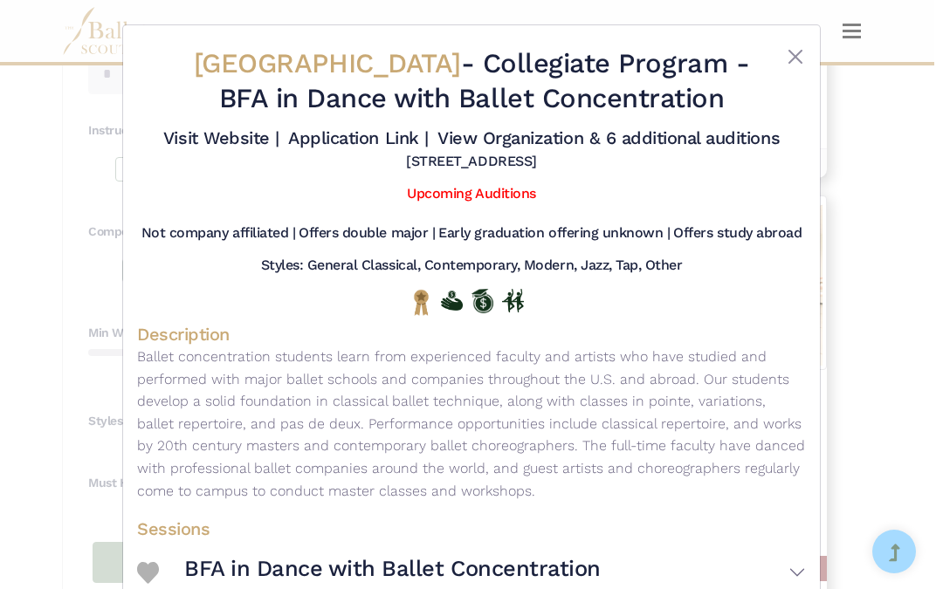
click at [889, 362] on div "Point Park University - Collegiate Program - BFA in Dance with Ballet Concentra…" at bounding box center [471, 294] width 943 height 589
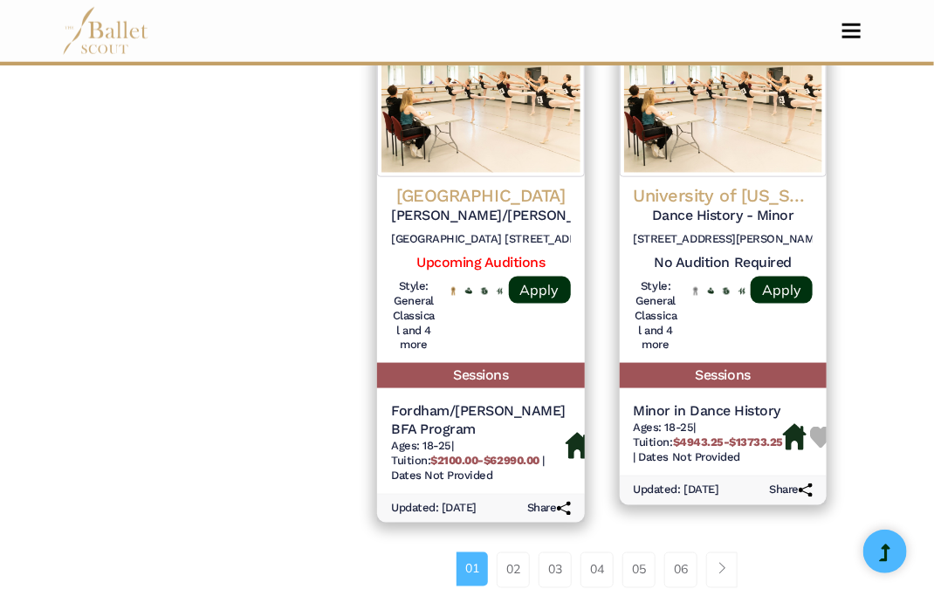
scroll to position [2742, 0]
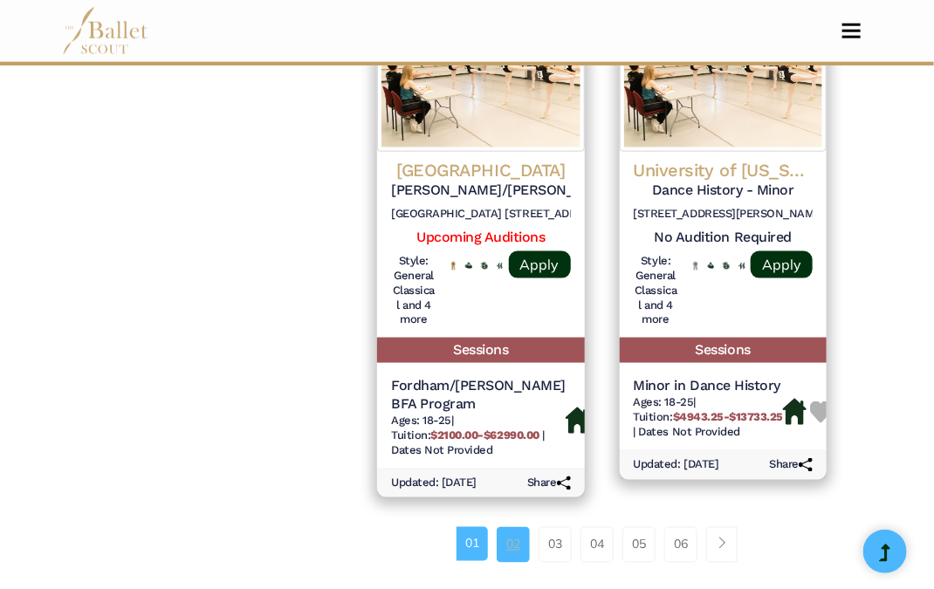
click at [507, 544] on link "02" at bounding box center [513, 544] width 33 height 35
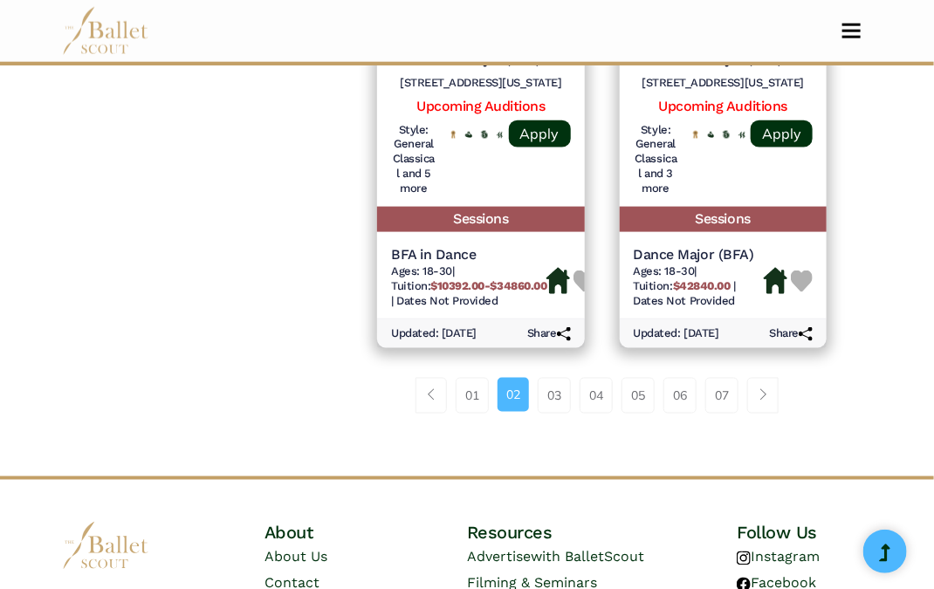
scroll to position [2809, 0]
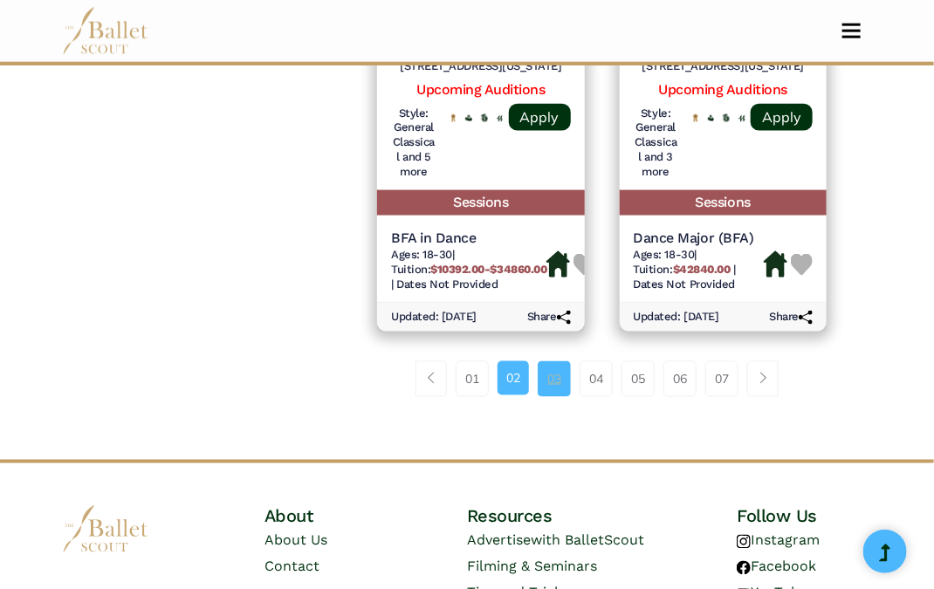
click at [544, 362] on link "03" at bounding box center [554, 379] width 33 height 35
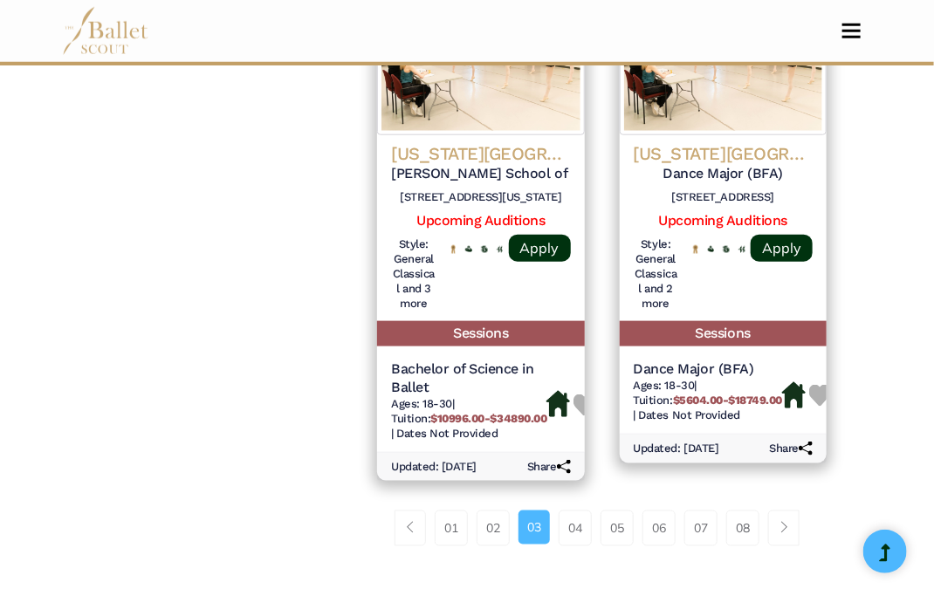
scroll to position [2656, 0]
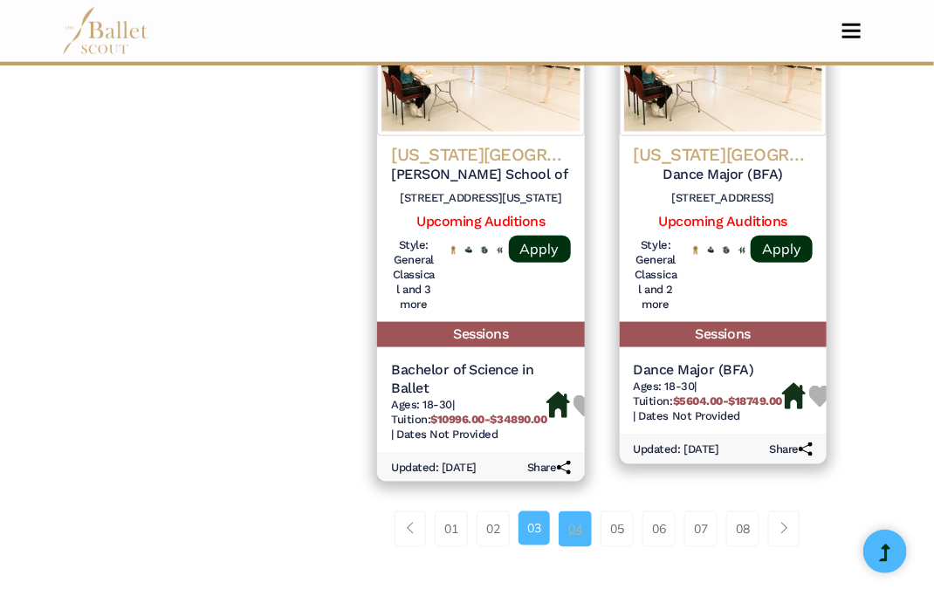
click at [561, 518] on link "04" at bounding box center [575, 529] width 33 height 35
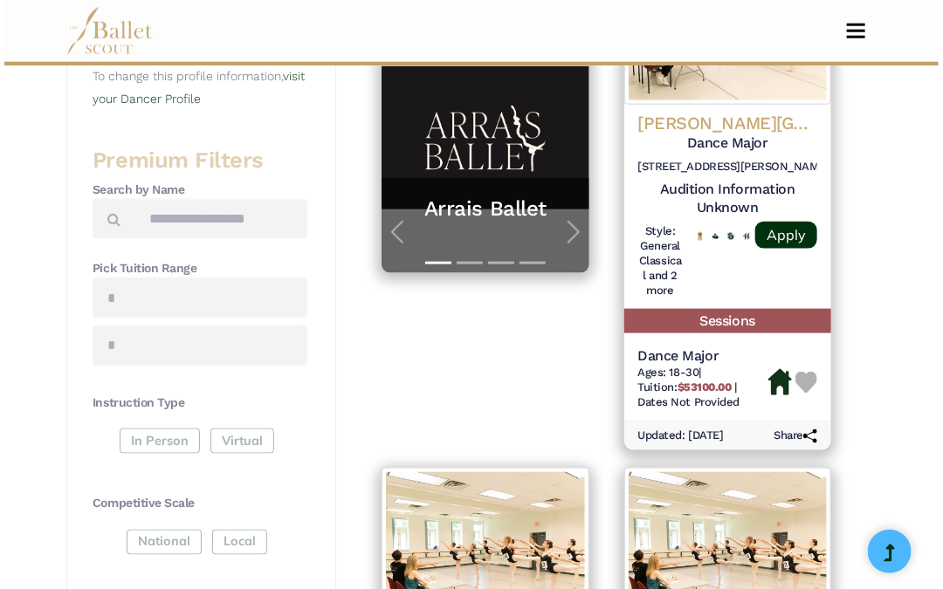
scroll to position [570, 0]
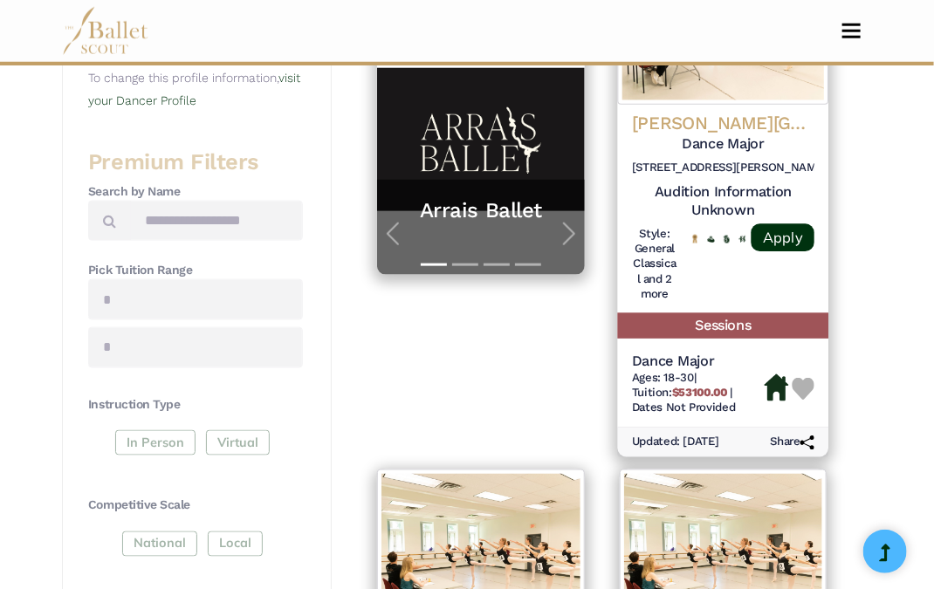
click at [720, 386] on span "Tuition: $53100.00" at bounding box center [681, 392] width 99 height 13
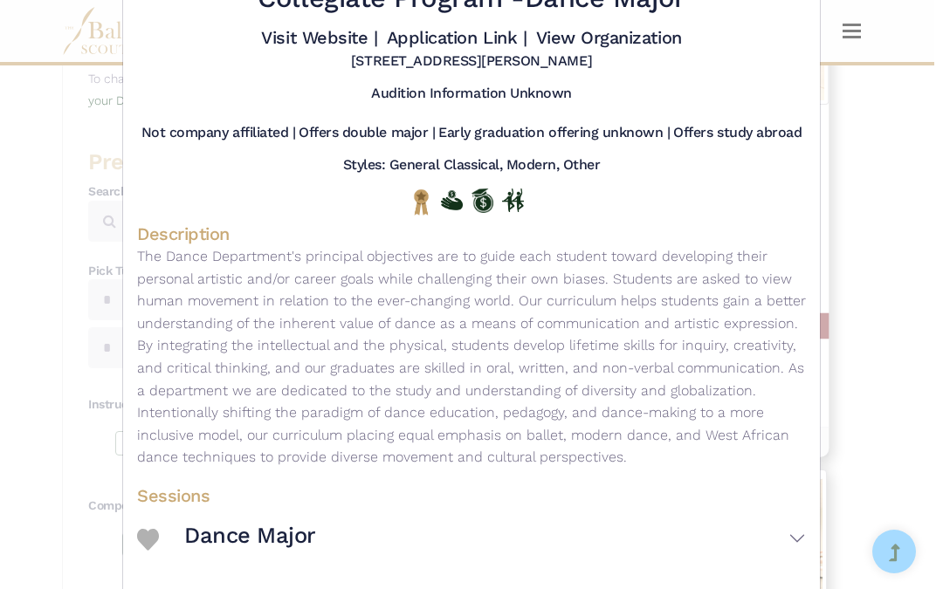
scroll to position [166, 0]
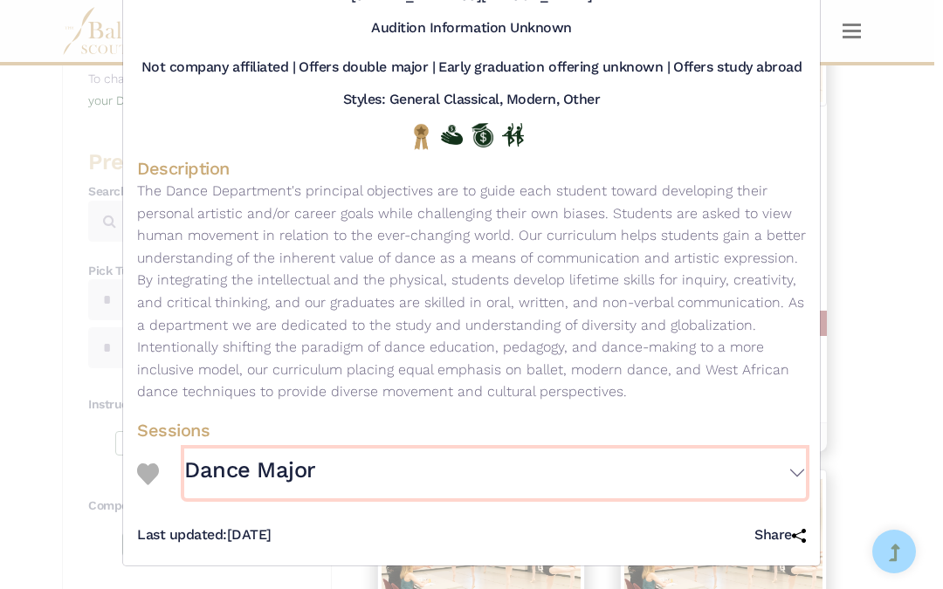
click at [775, 464] on button "Dance Major" at bounding box center [495, 474] width 622 height 50
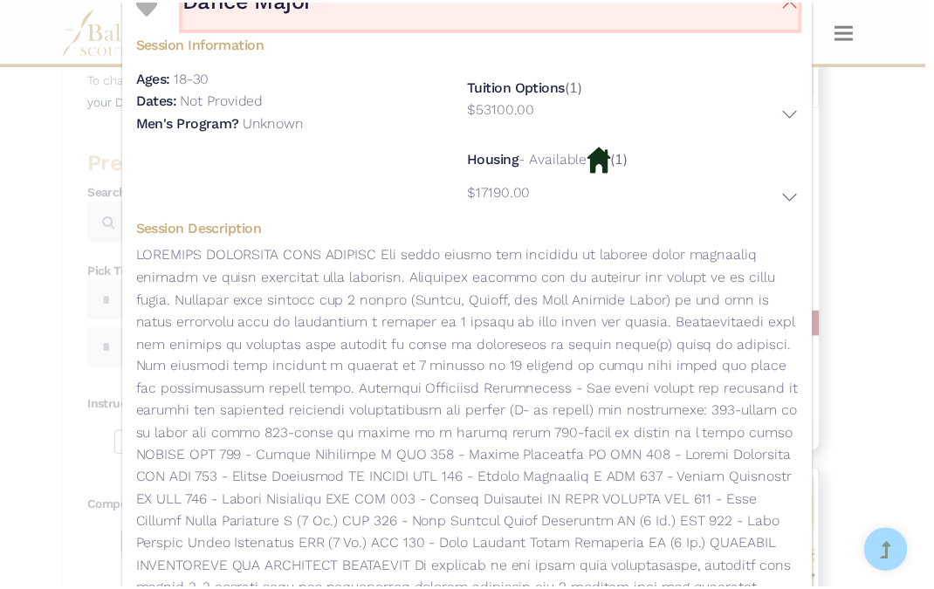
scroll to position [647, 0]
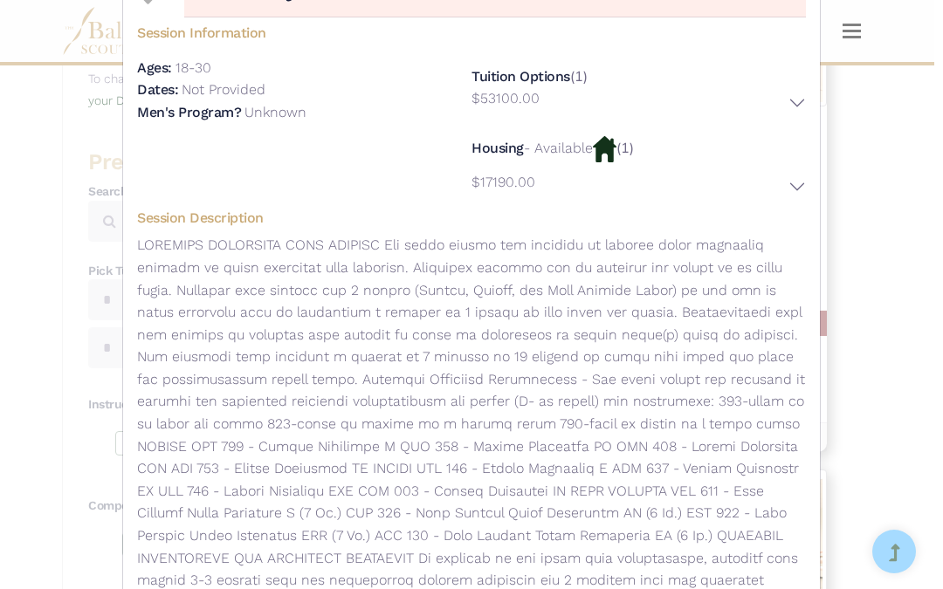
click at [865, 332] on div "Goucher College - Collegiate Program - Dance Major Visit Website | Application …" at bounding box center [471, 294] width 943 height 589
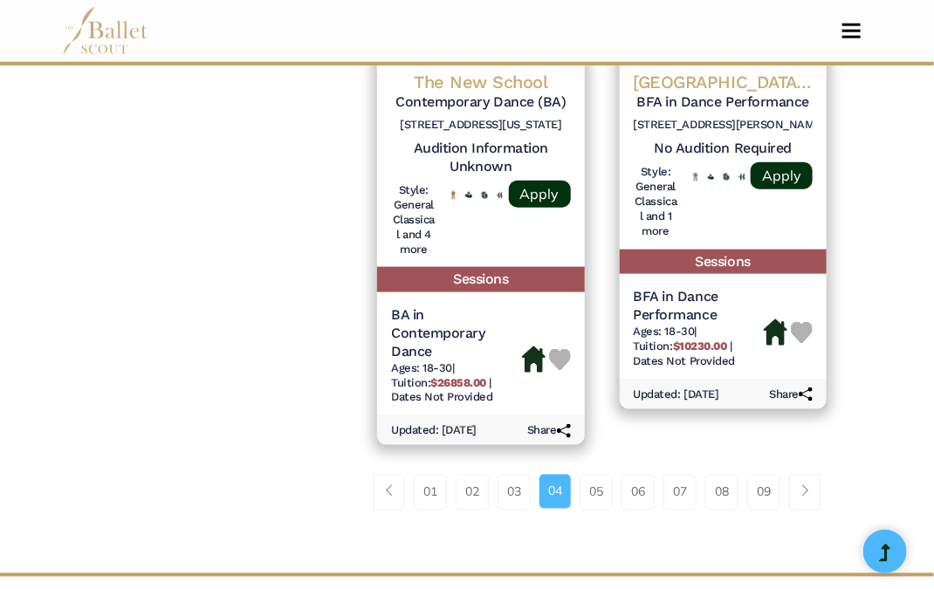
scroll to position [2711, 0]
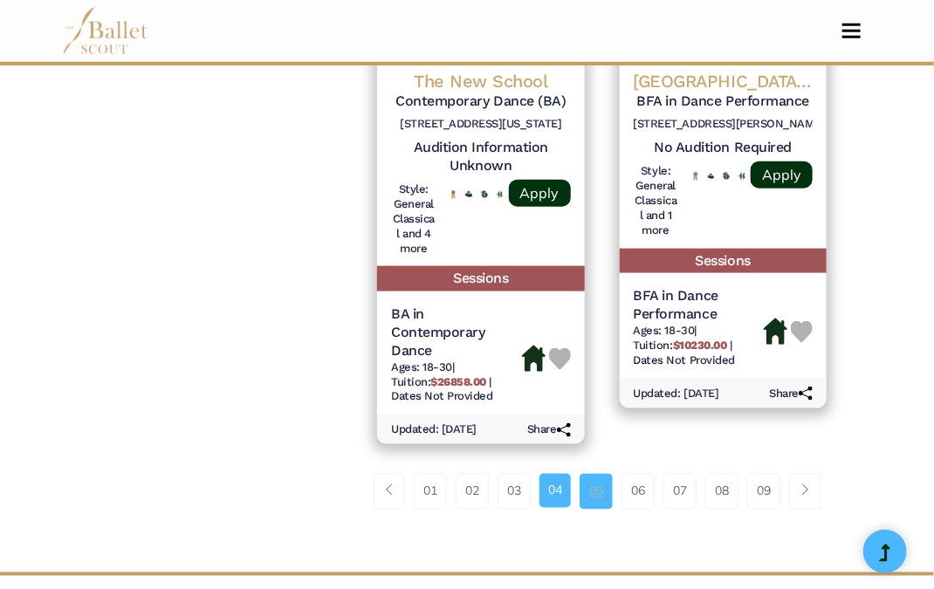
click at [597, 474] on link "05" at bounding box center [596, 491] width 33 height 35
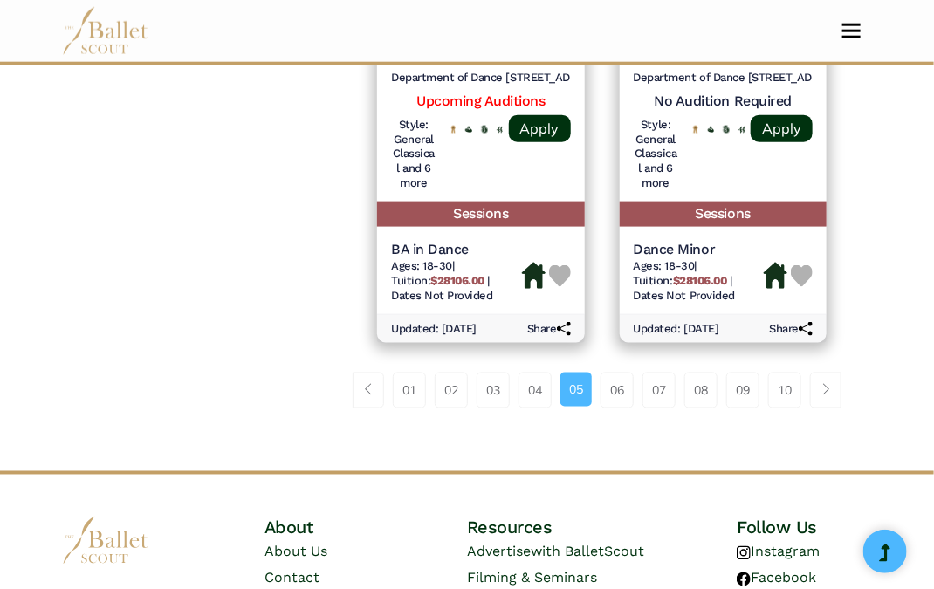
scroll to position [2795, 0]
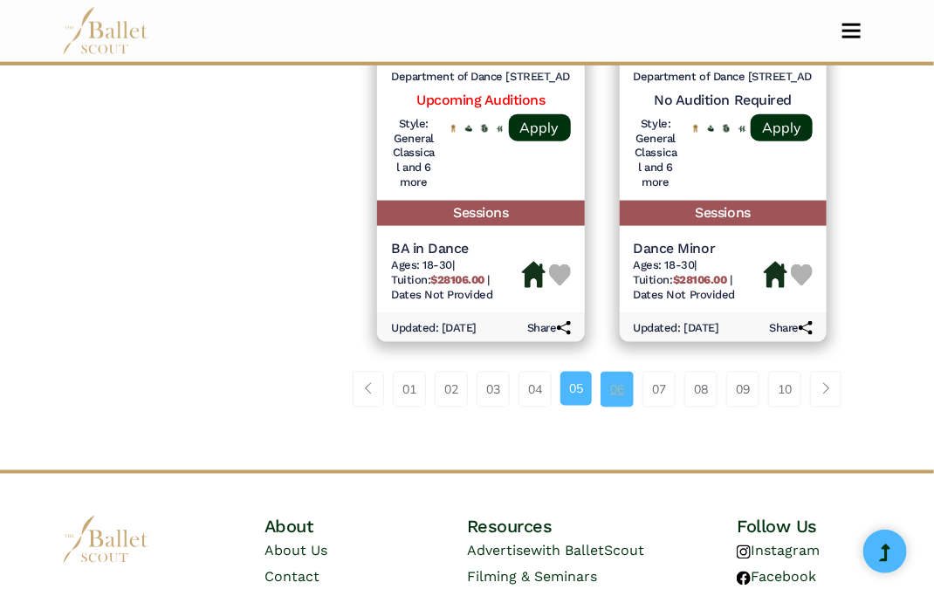
click at [615, 373] on link "06" at bounding box center [617, 389] width 33 height 35
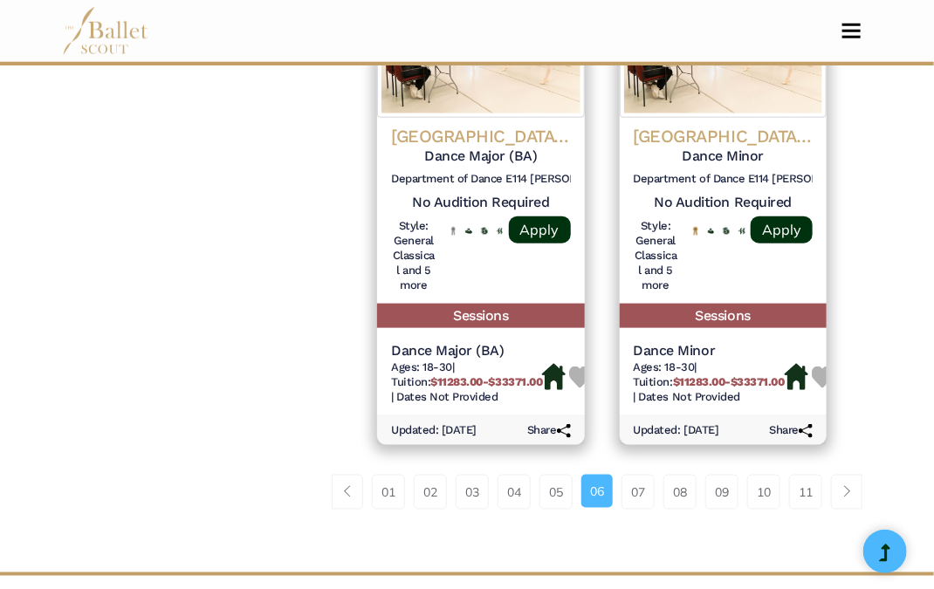
scroll to position [2660, 0]
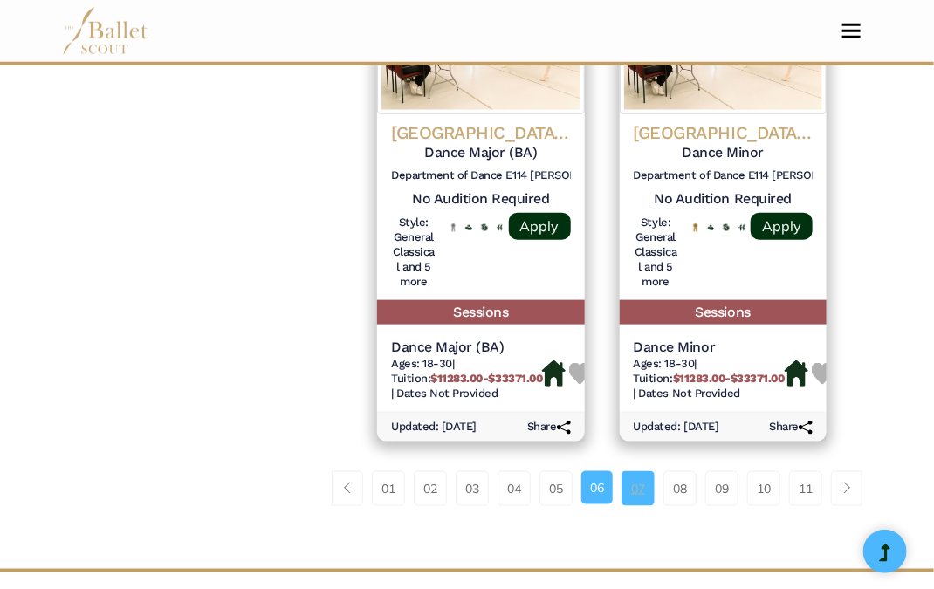
click at [637, 472] on link "07" at bounding box center [638, 489] width 33 height 35
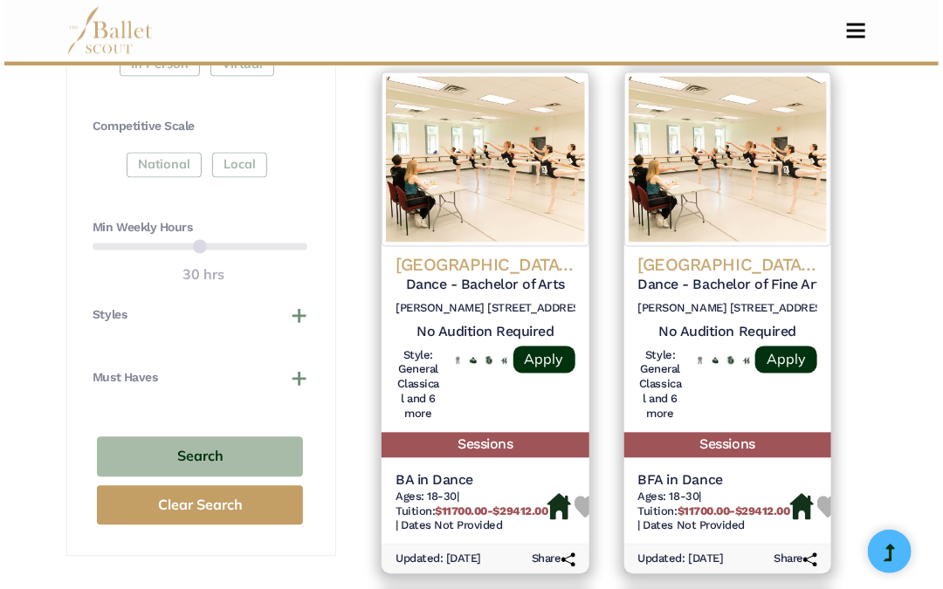
scroll to position [945, 0]
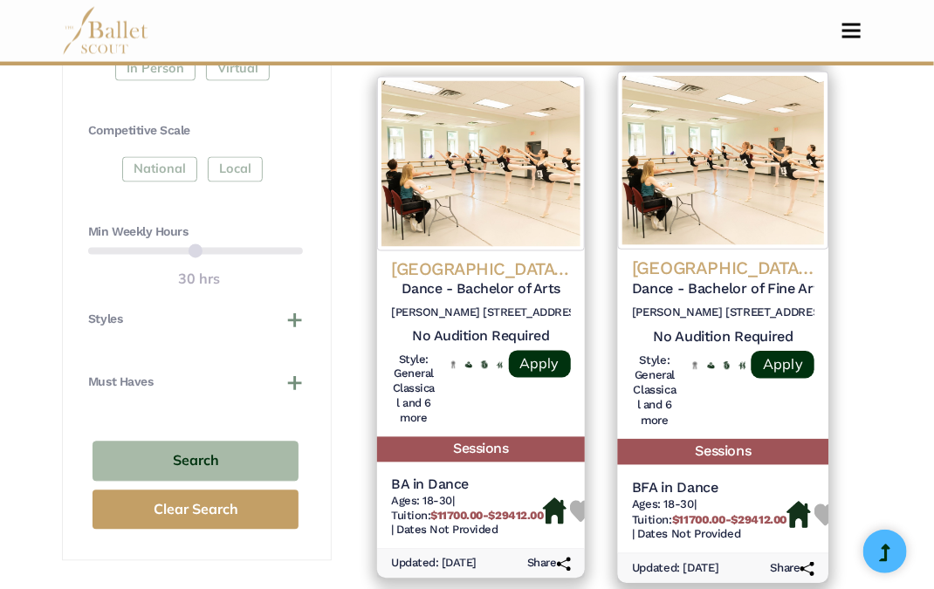
click at [785, 306] on h6 "Murphy Hall 1530 Naismith Dr. Lawrence, KS 66045" at bounding box center [723, 313] width 183 height 15
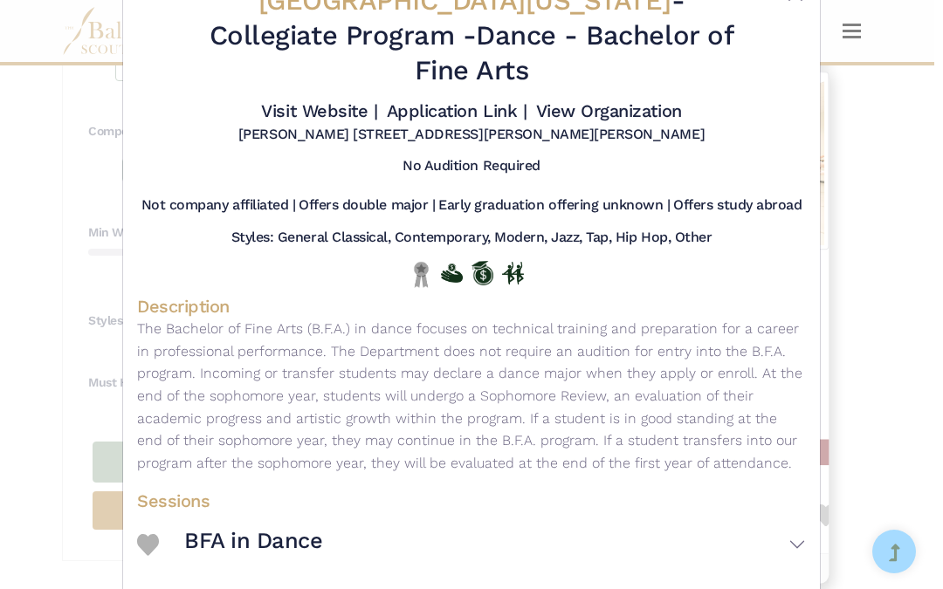
scroll to position [100, 0]
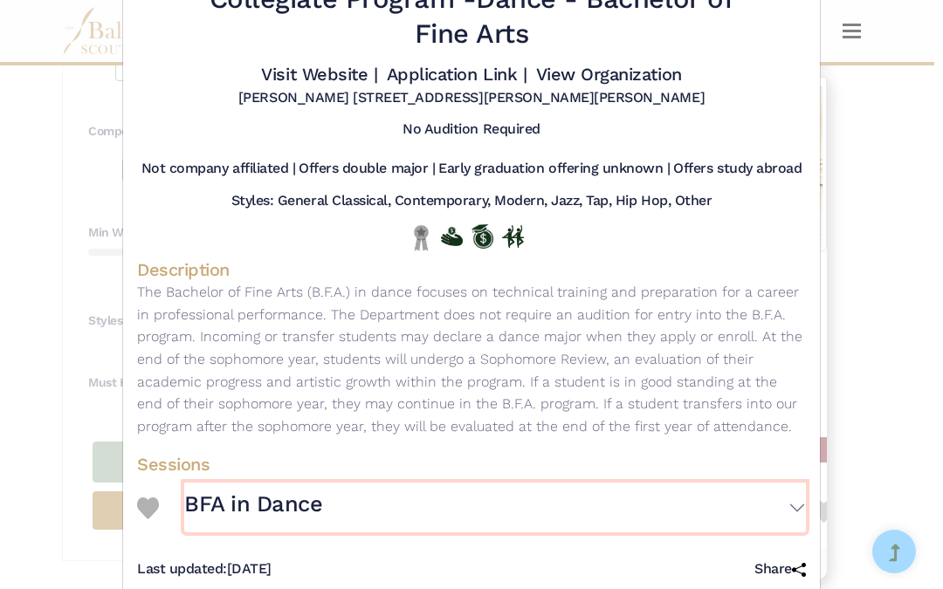
click at [780, 483] on button "BFA in Dance" at bounding box center [495, 508] width 622 height 50
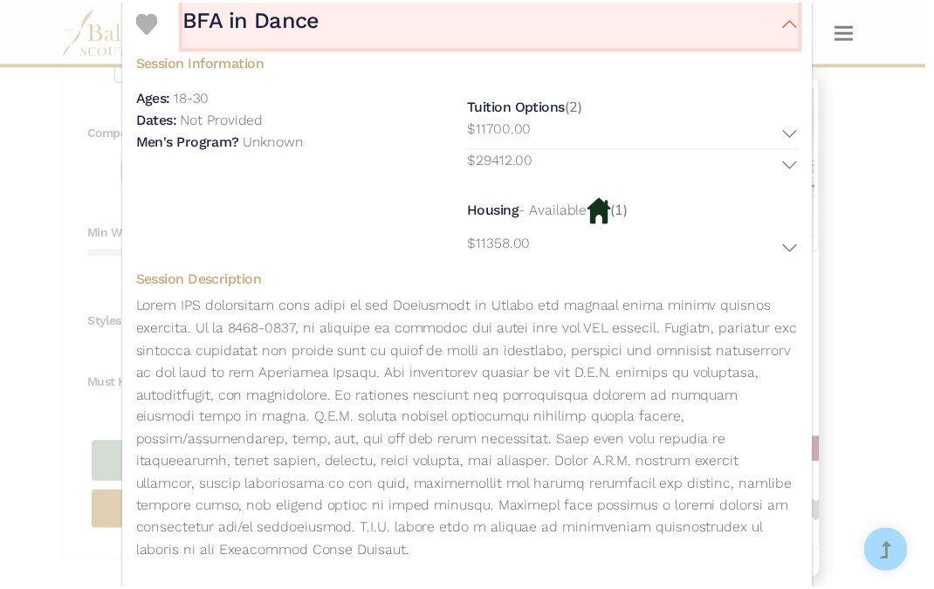
scroll to position [589, 0]
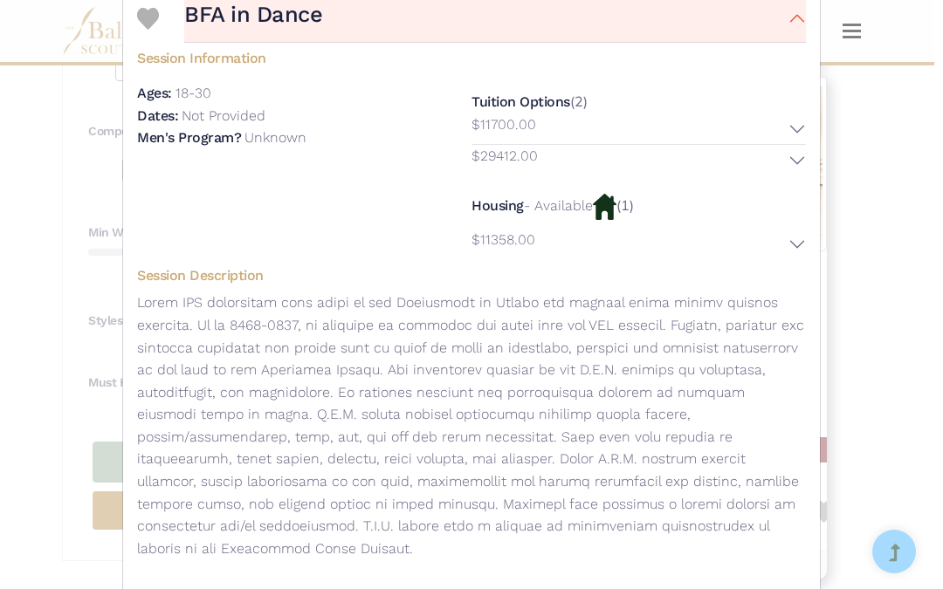
click at [872, 324] on div "University of Kansas - Collegiate Program - Dance - Bachelor of Fine Arts Visit…" at bounding box center [471, 294] width 943 height 589
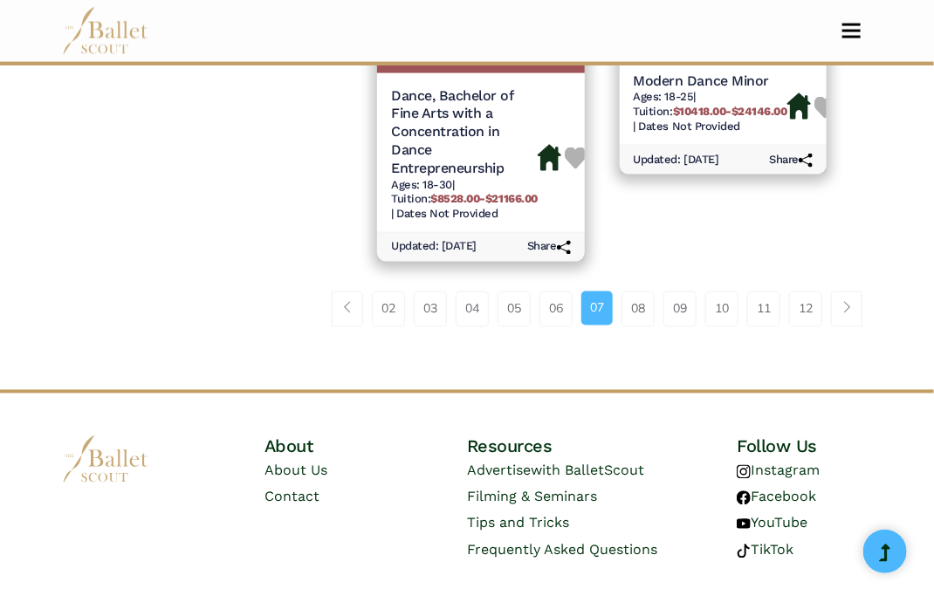
scroll to position [2986, 0]
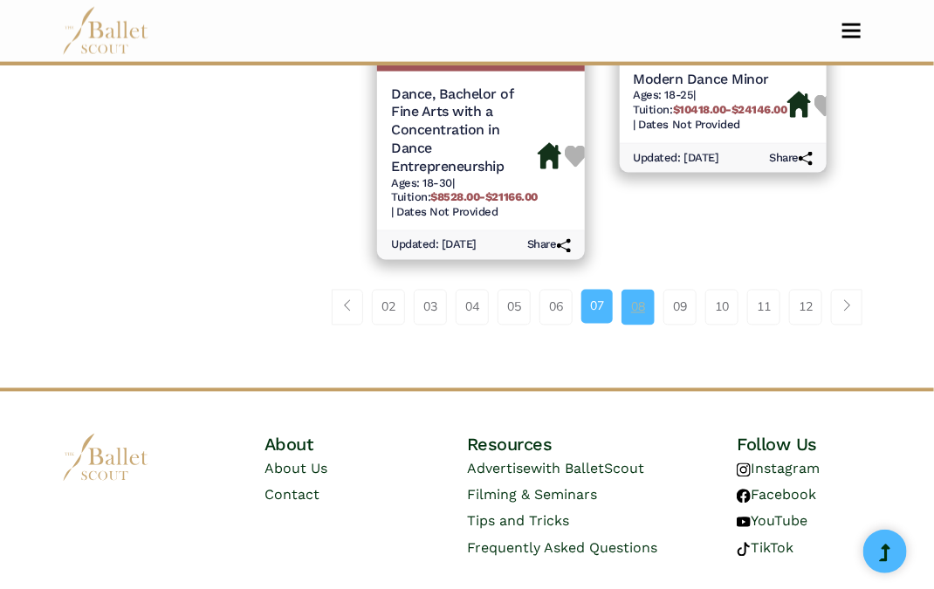
click at [637, 290] on link "08" at bounding box center [638, 307] width 33 height 35
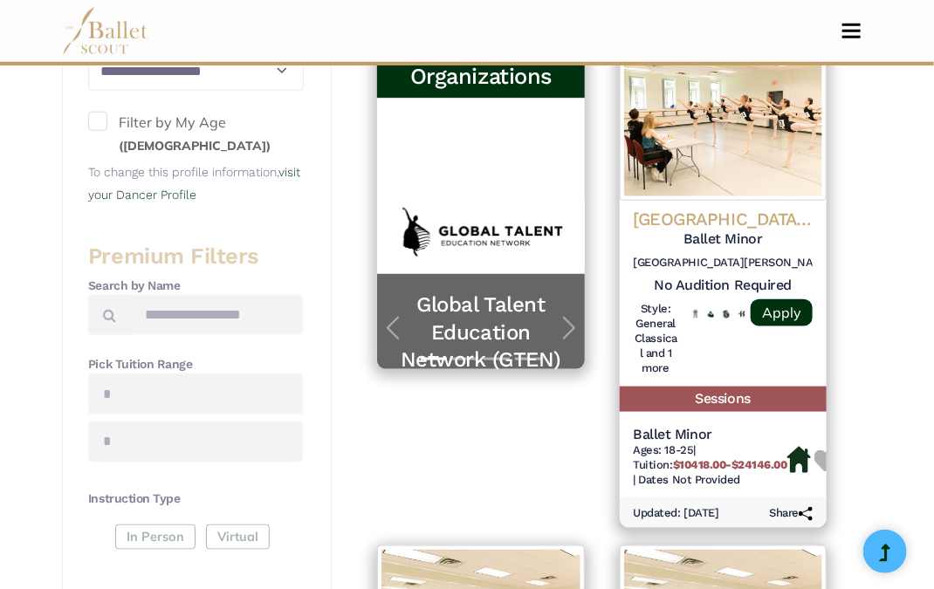
scroll to position [481, 0]
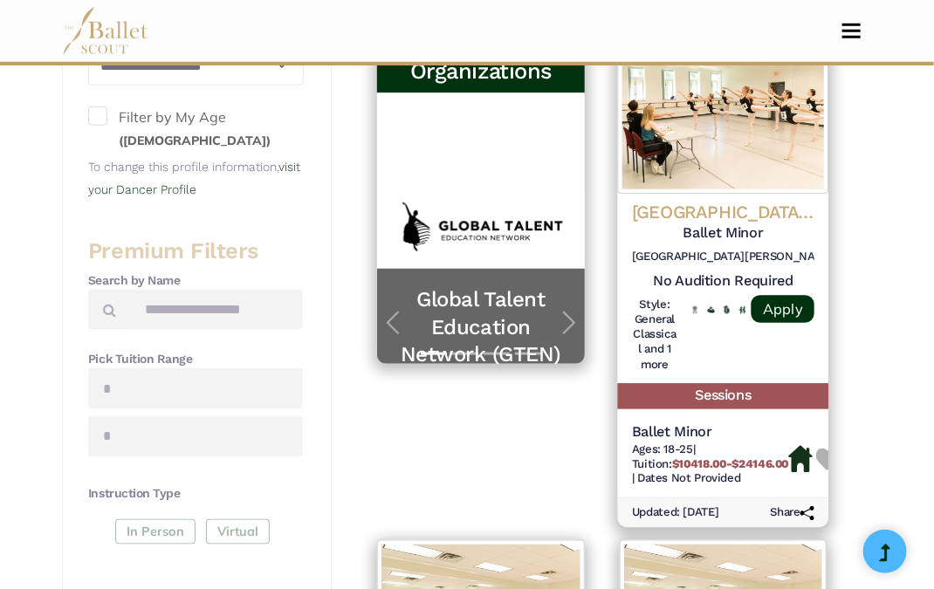
click at [772, 201] on h4 "[GEOGRAPHIC_DATA][US_STATE]" at bounding box center [723, 213] width 183 height 24
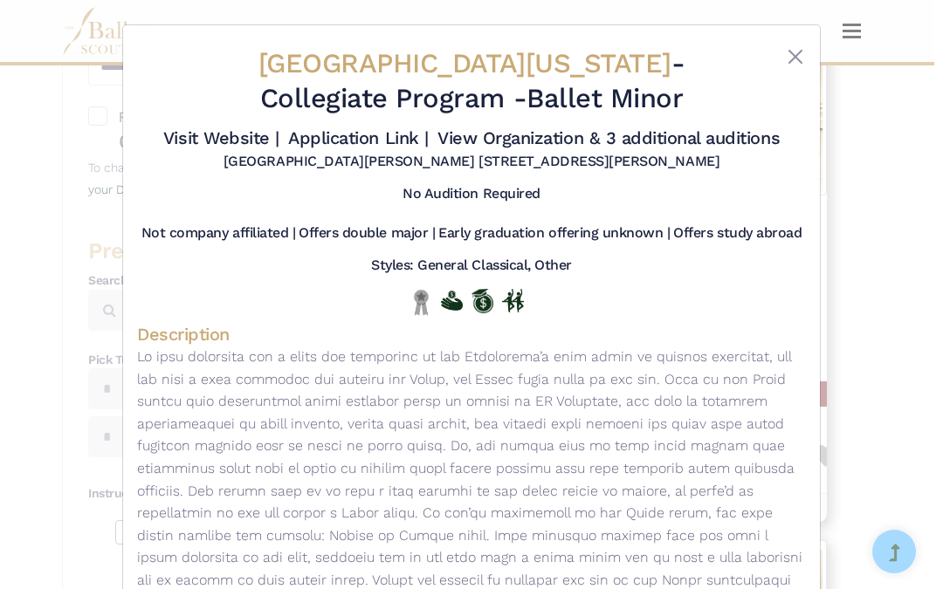
click at [858, 435] on div "University of Louisiana - Collegiate Program - Ballet Minor Visit Website | App…" at bounding box center [471, 294] width 943 height 589
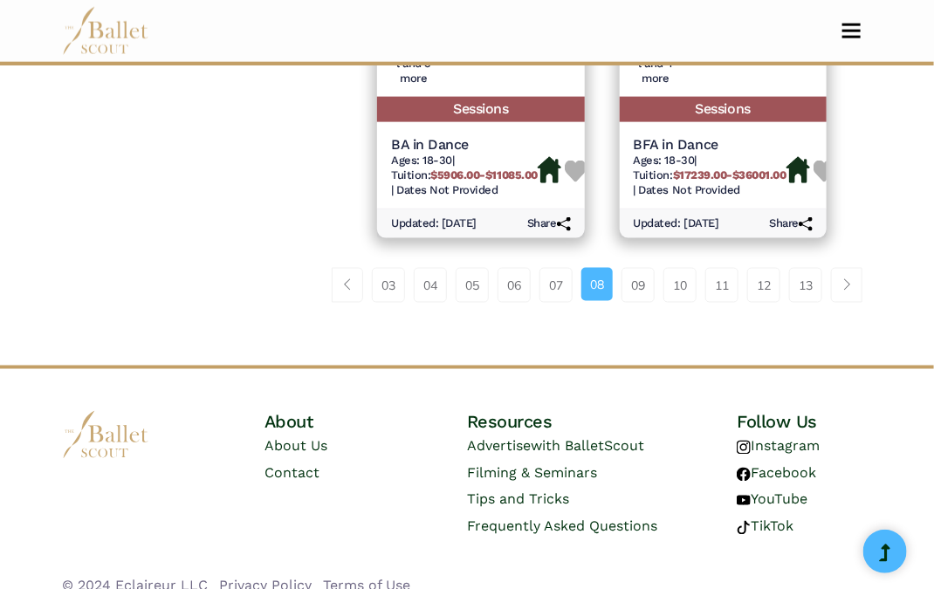
scroll to position [2844, 0]
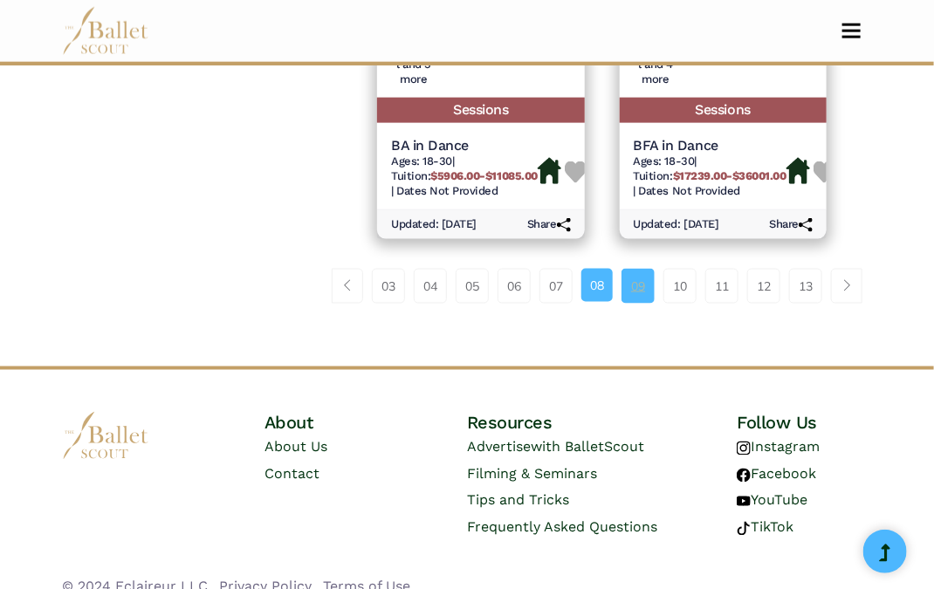
click at [633, 272] on link "09" at bounding box center [638, 286] width 33 height 35
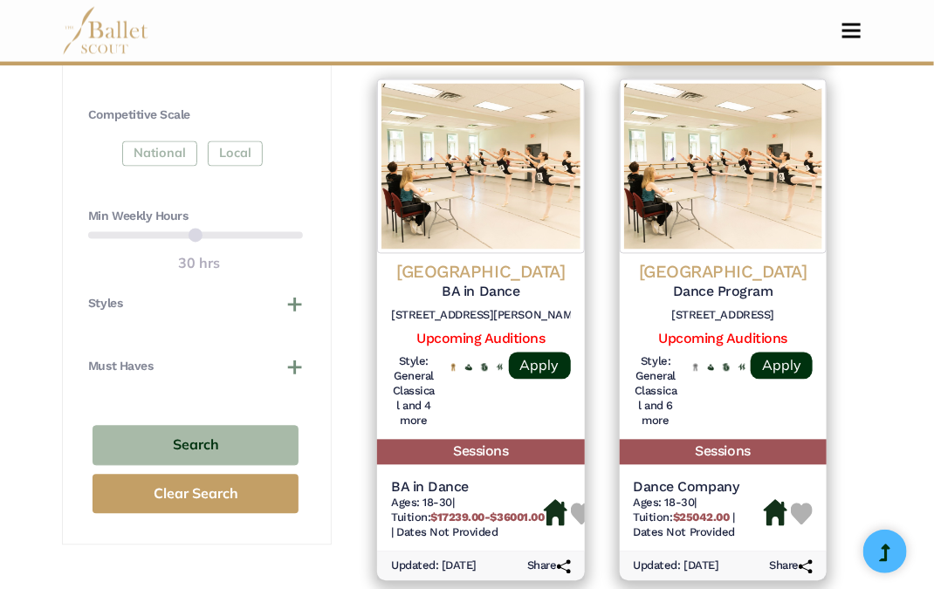
scroll to position [967, 0]
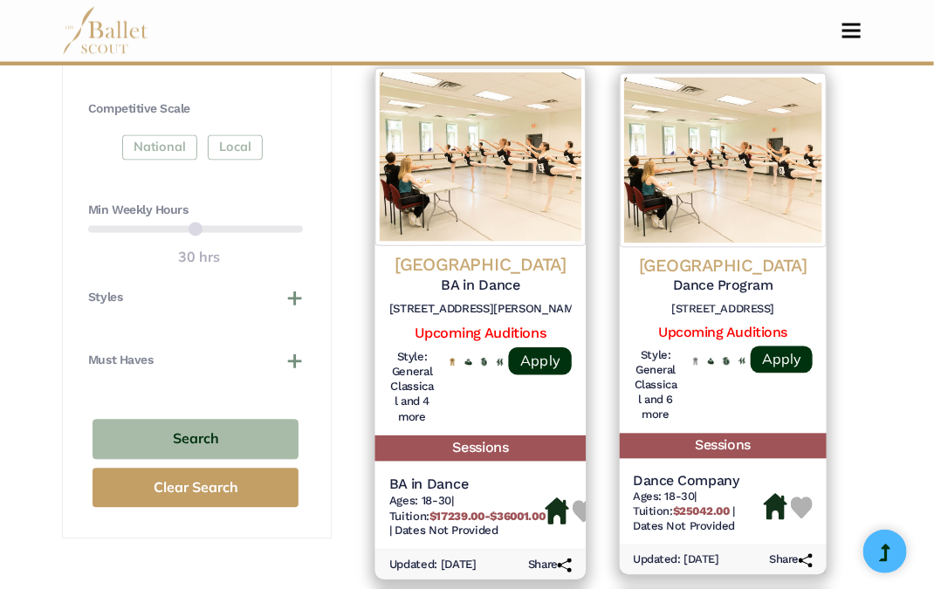
click at [509, 253] on h4 "[GEOGRAPHIC_DATA]" at bounding box center [480, 265] width 183 height 24
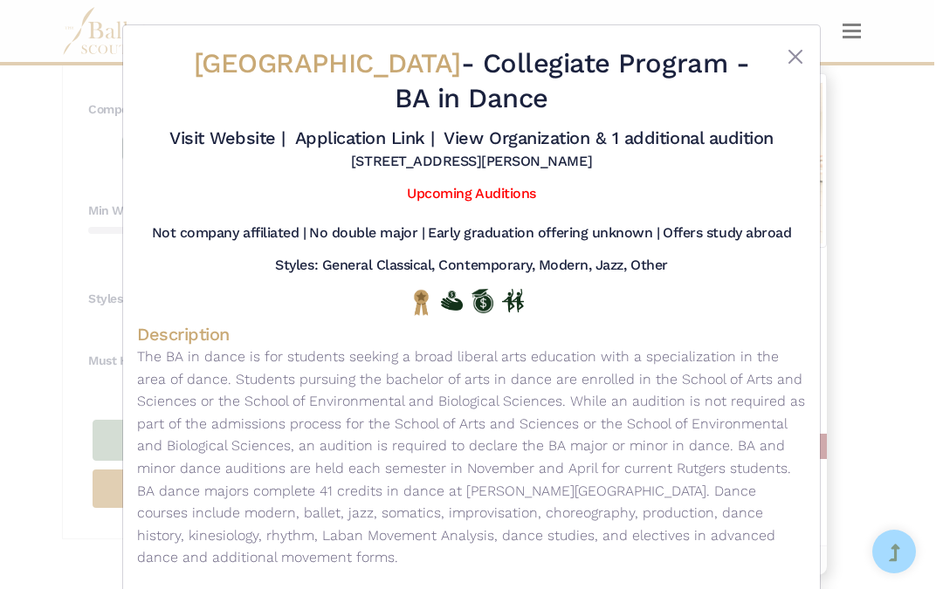
click at [861, 362] on div "Rutgers University - Collegiate Program - BA in Dance Visit Website | Applicati…" at bounding box center [471, 294] width 943 height 589
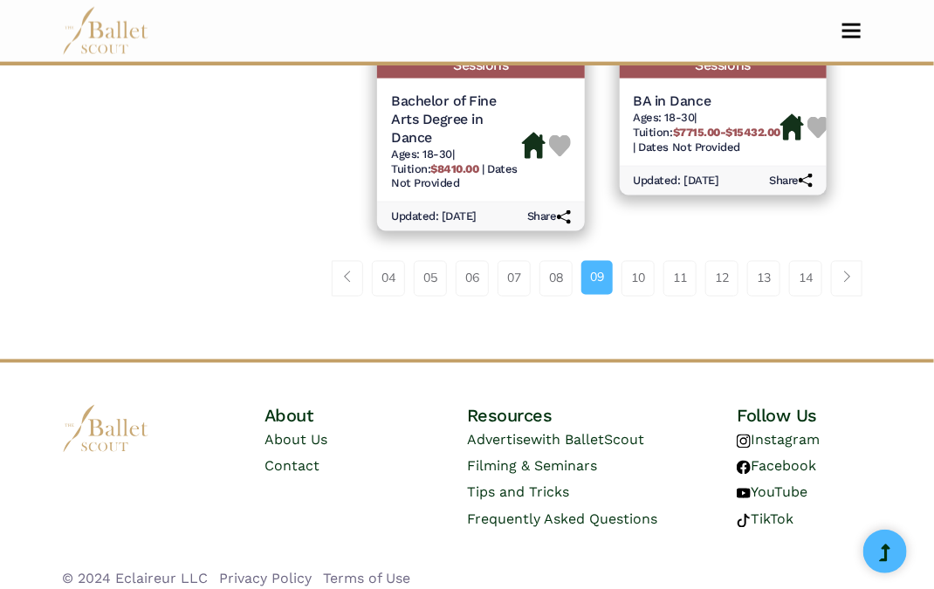
scroll to position [2930, 0]
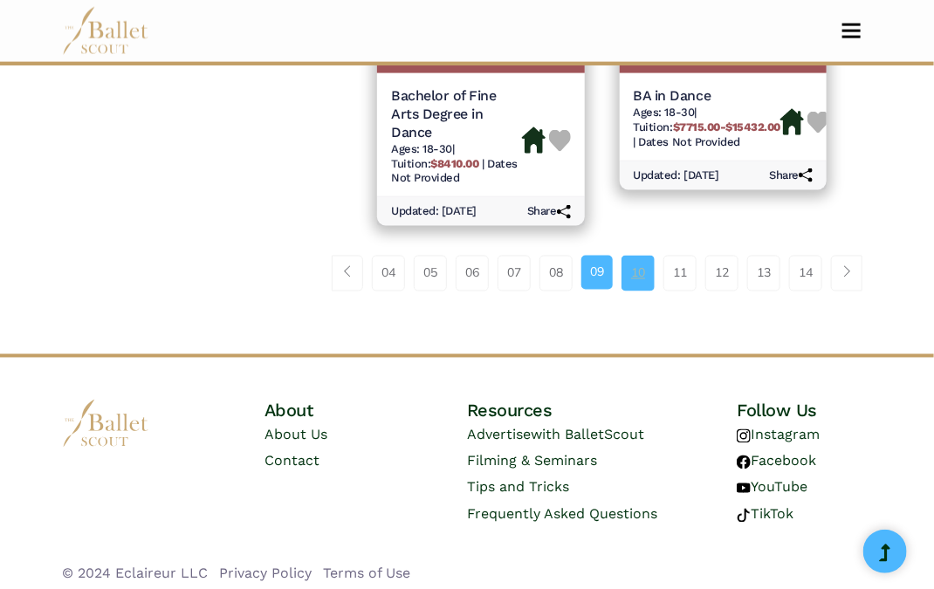
click at [639, 265] on link "10" at bounding box center [638, 273] width 33 height 35
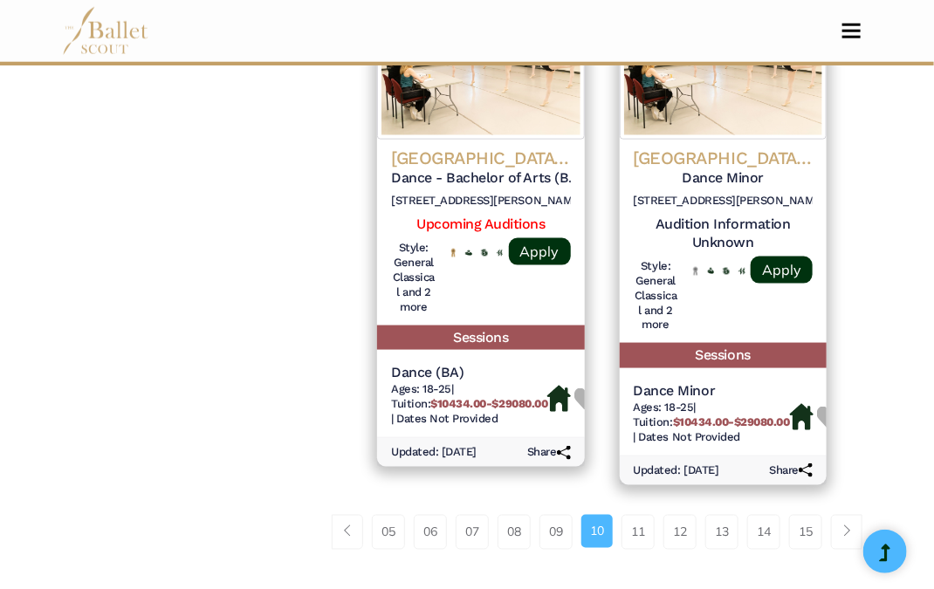
scroll to position [2731, 0]
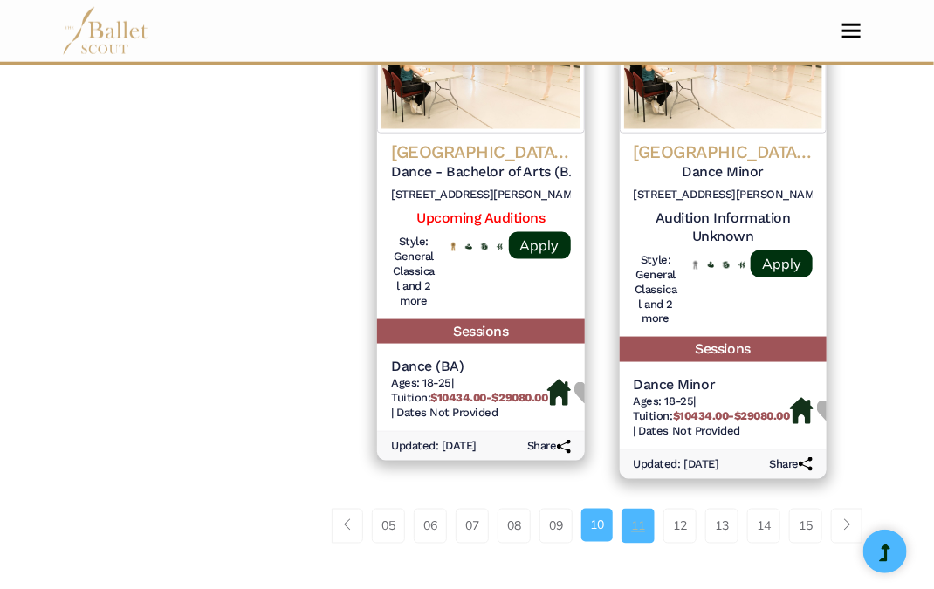
click at [644, 509] on link "11" at bounding box center [638, 526] width 33 height 35
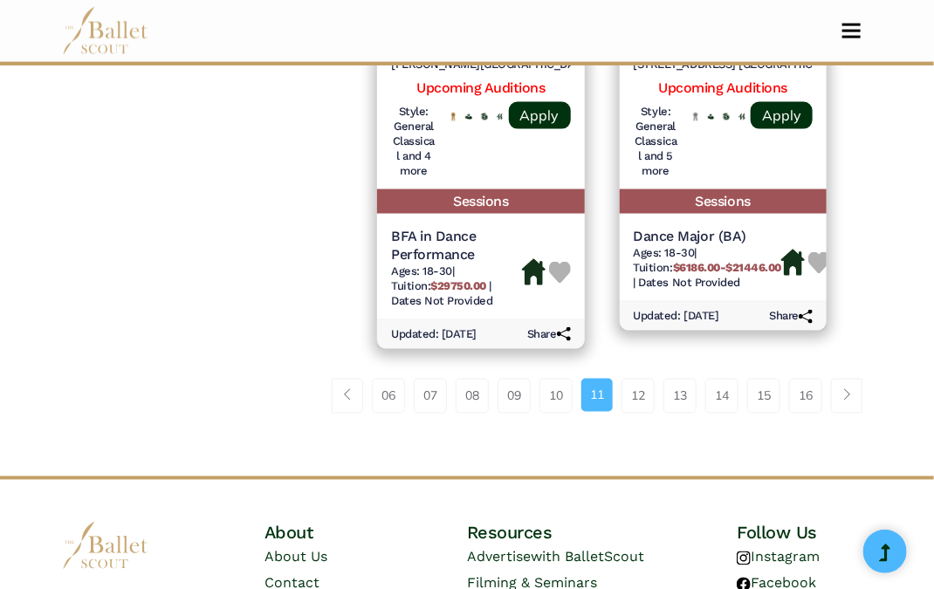
scroll to position [2903, 0]
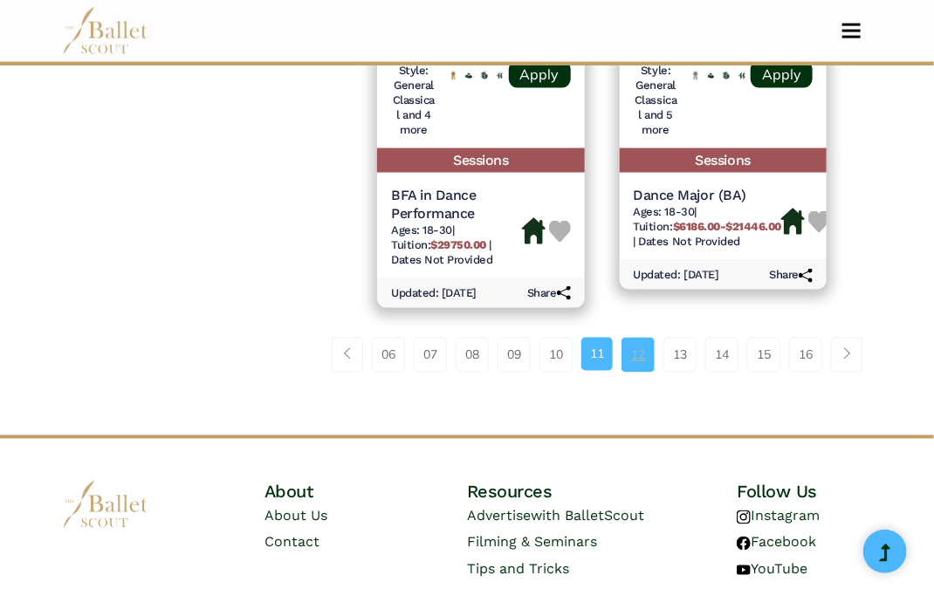
click at [640, 373] on link "12" at bounding box center [638, 355] width 33 height 35
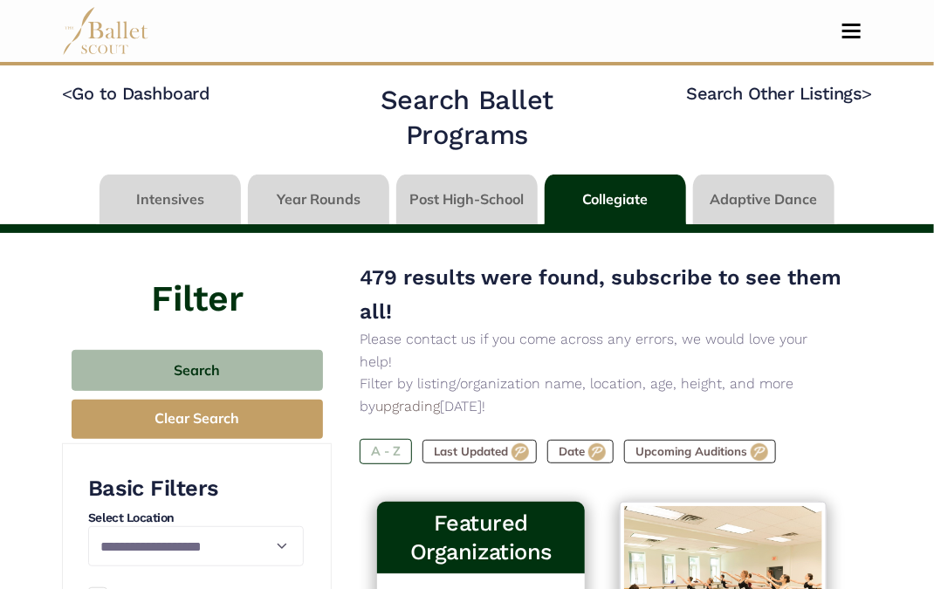
click at [380, 439] on label "A - Z" at bounding box center [386, 451] width 52 height 24
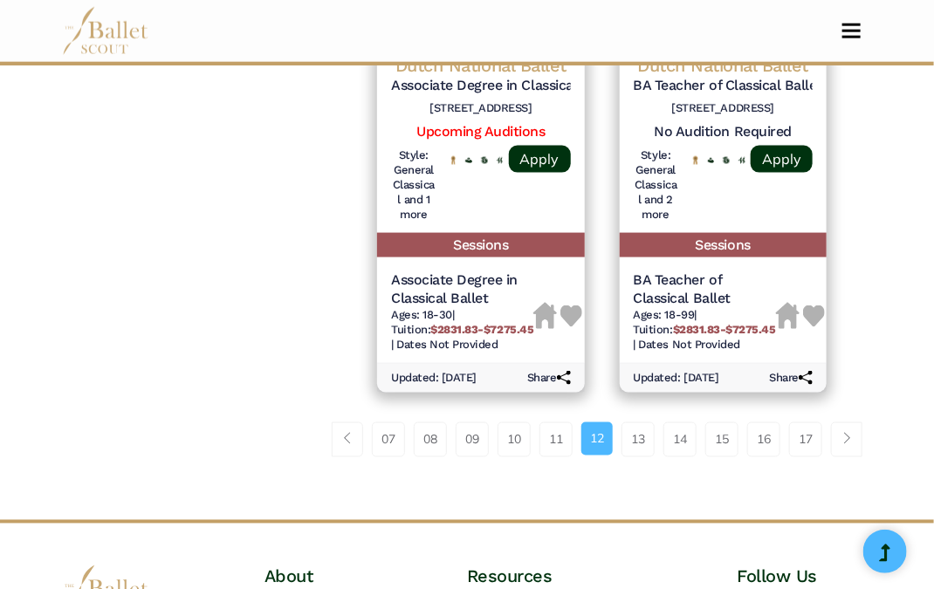
scroll to position [2815, 0]
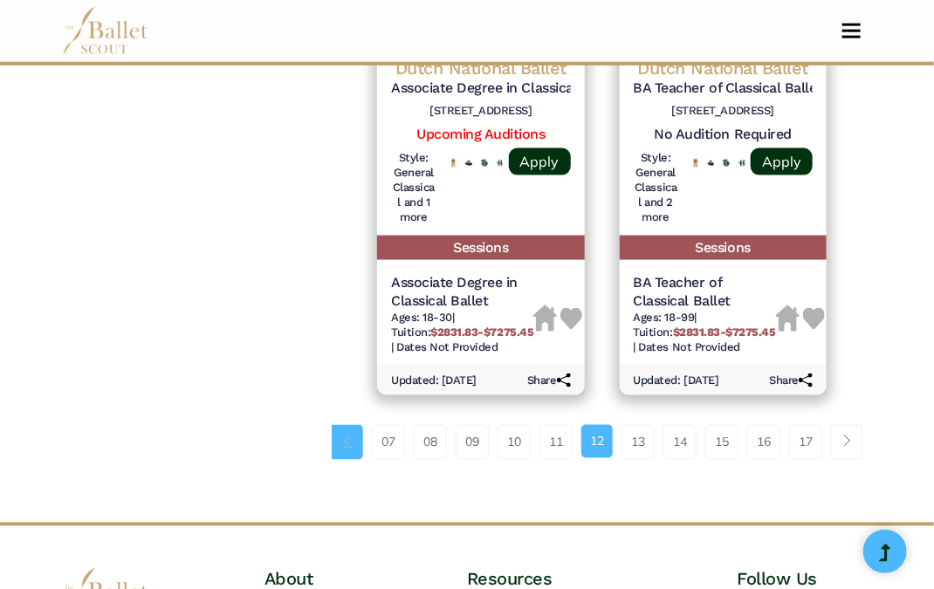
click at [345, 436] on span "Page navigation example" at bounding box center [347, 442] width 12 height 12
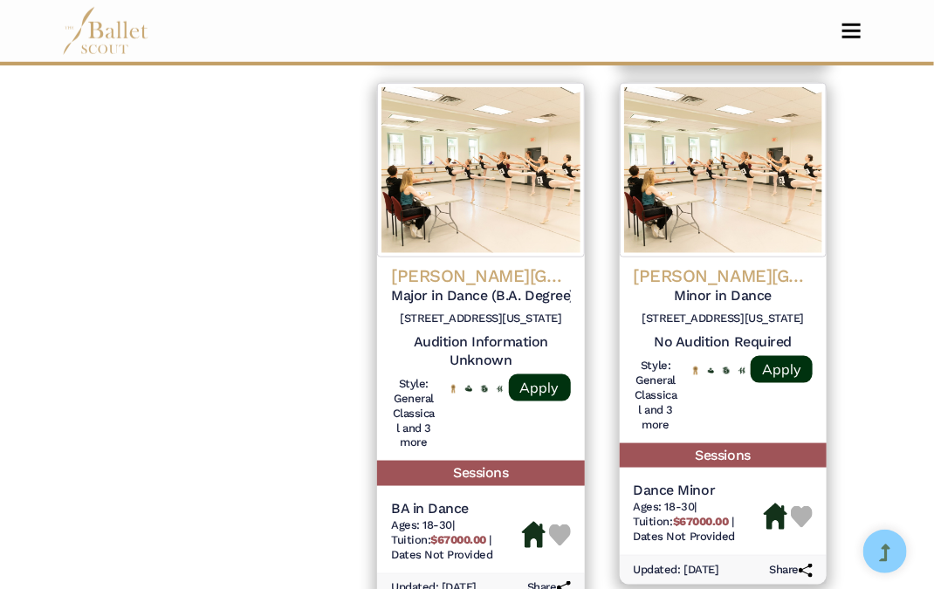
scroll to position [2983, 0]
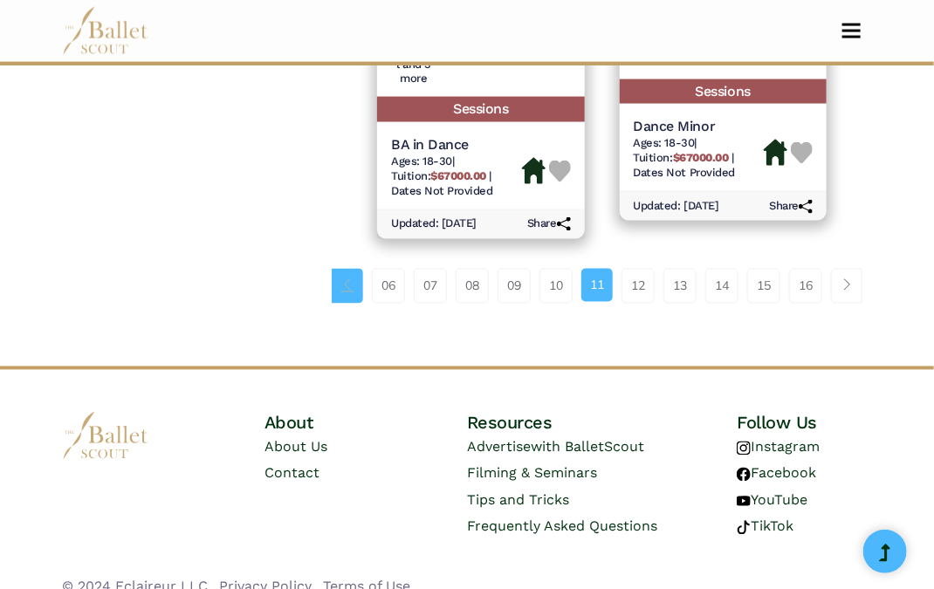
click at [348, 279] on span "Page navigation example" at bounding box center [347, 285] width 12 height 12
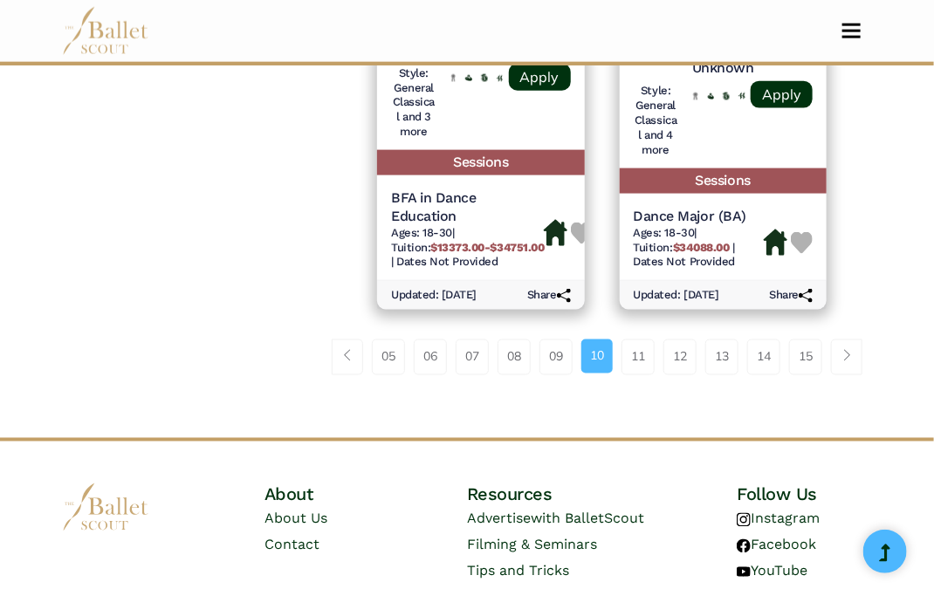
scroll to position [2917, 0]
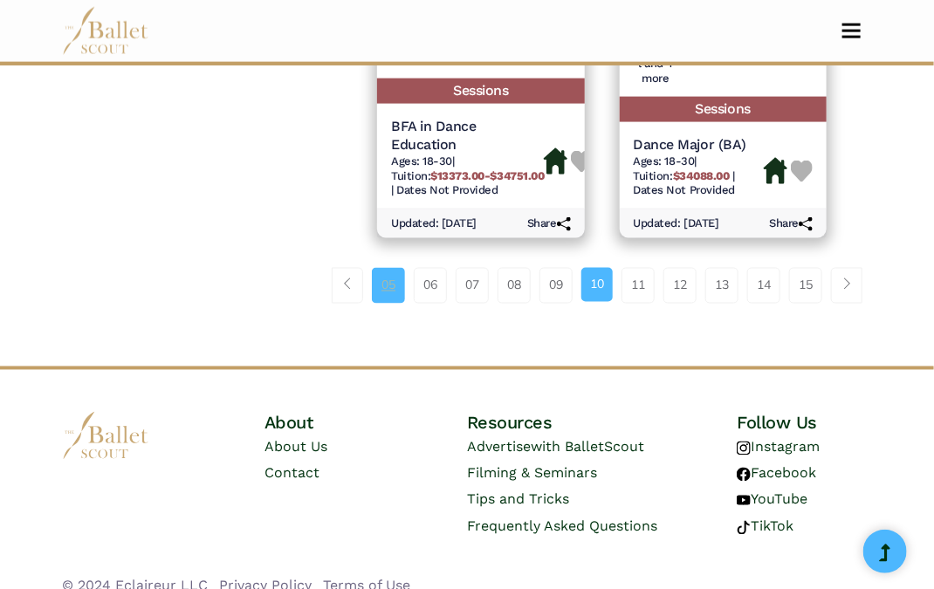
click at [391, 268] on link "05" at bounding box center [388, 285] width 33 height 35
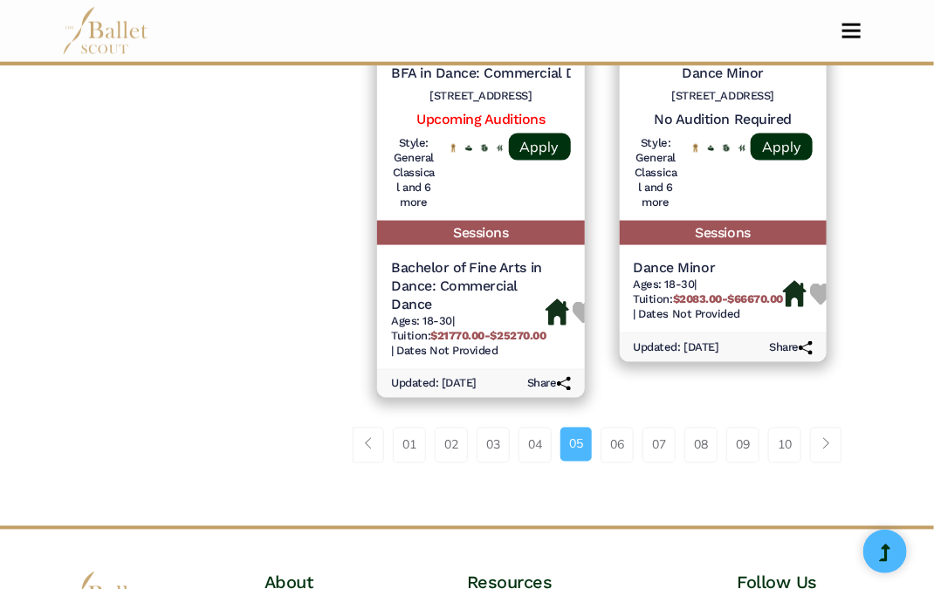
scroll to position [3001, 0]
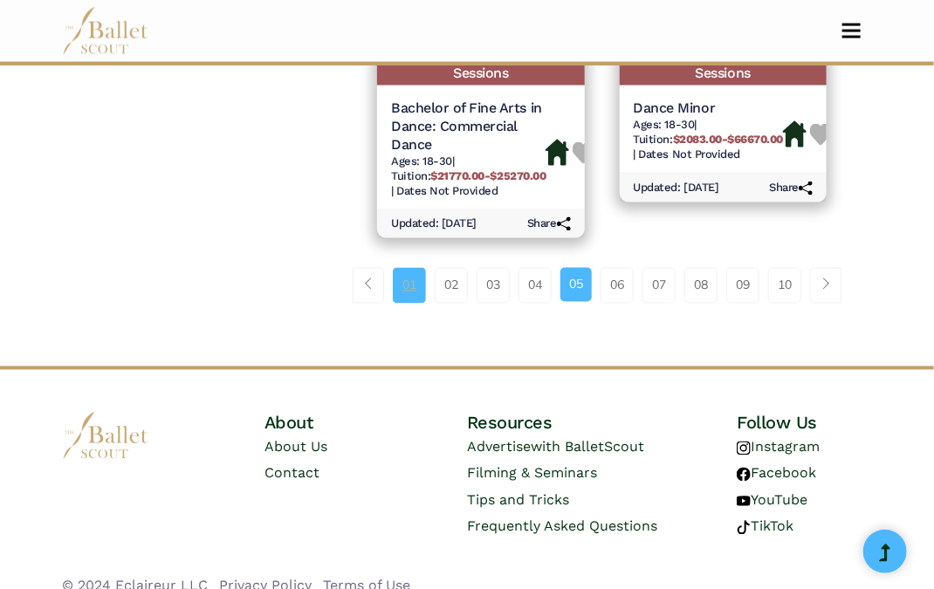
click at [402, 268] on link "01" at bounding box center [409, 285] width 33 height 35
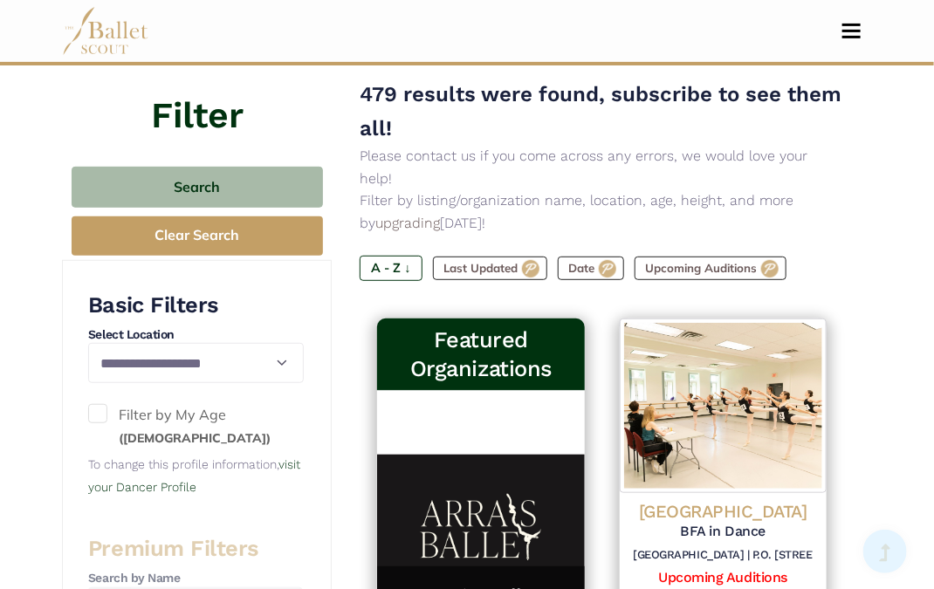
scroll to position [169, 0]
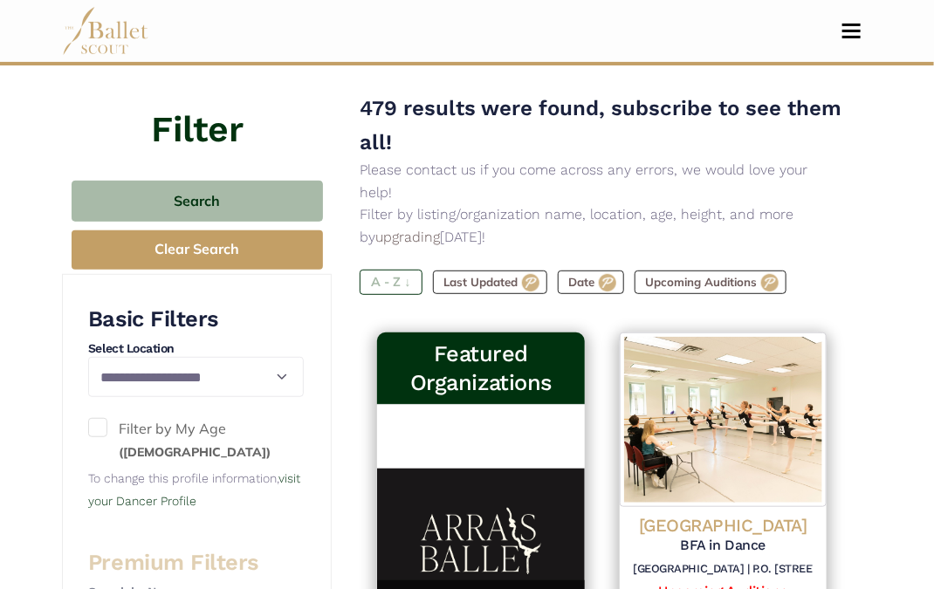
click at [396, 270] on label "A - Z ↓" at bounding box center [391, 282] width 62 height 24
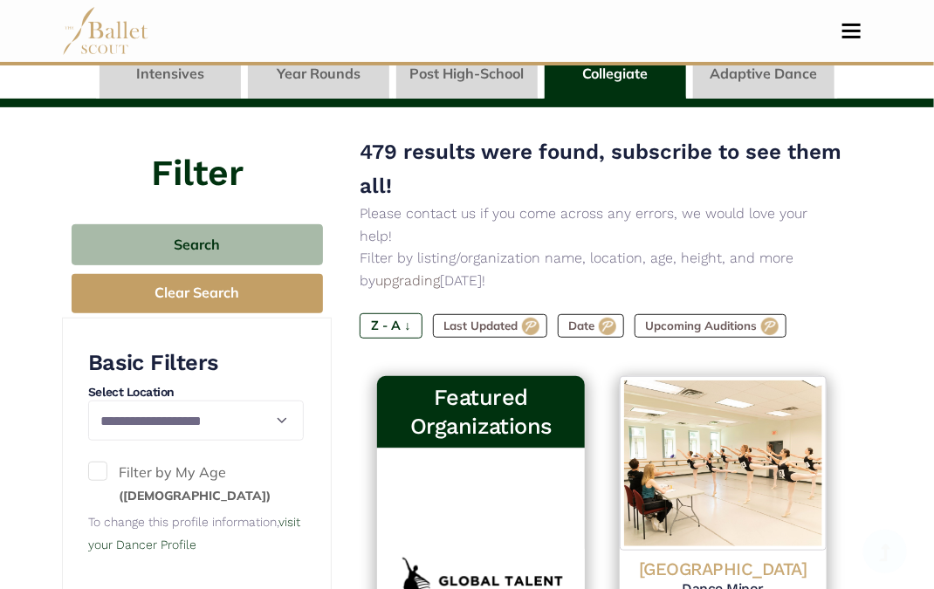
scroll to position [135, 0]
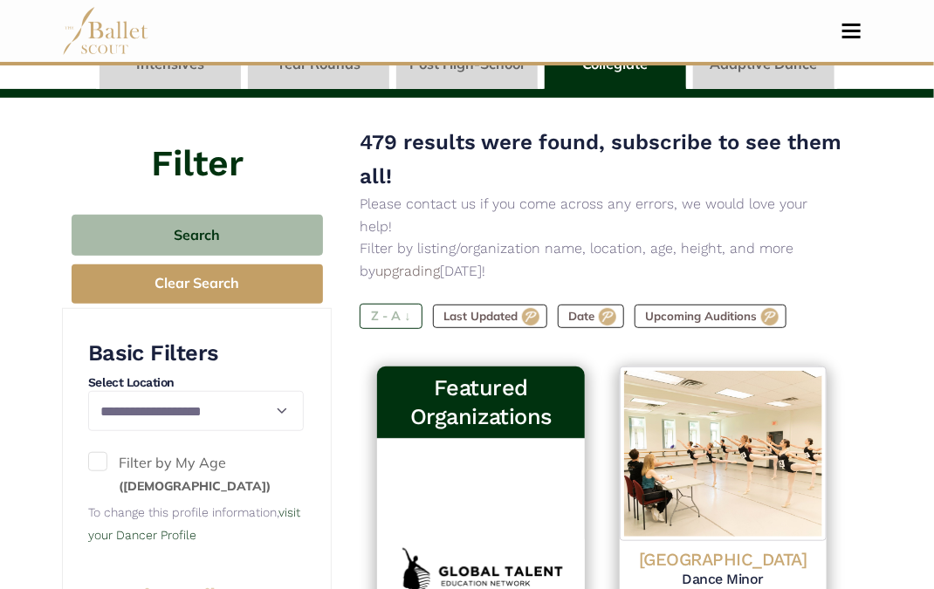
click at [373, 304] on label "Z - A ↓" at bounding box center [391, 316] width 62 height 24
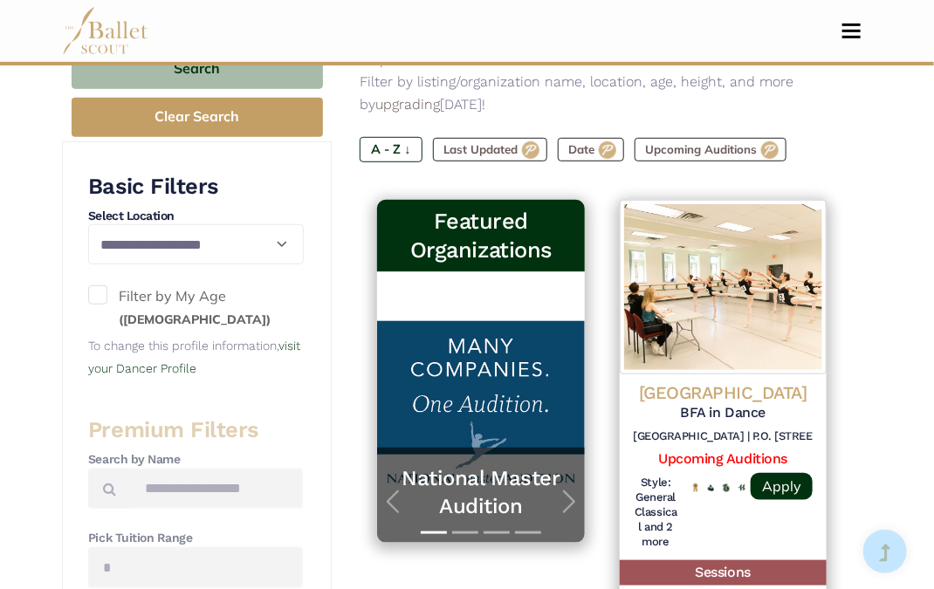
scroll to position [302, 0]
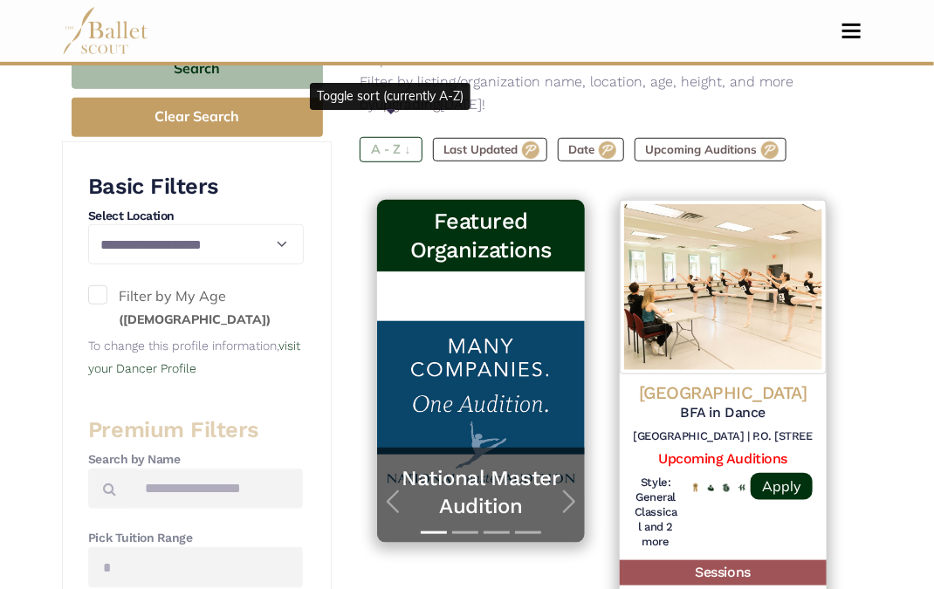
click at [398, 137] on label "A - Z ↓" at bounding box center [391, 149] width 62 height 24
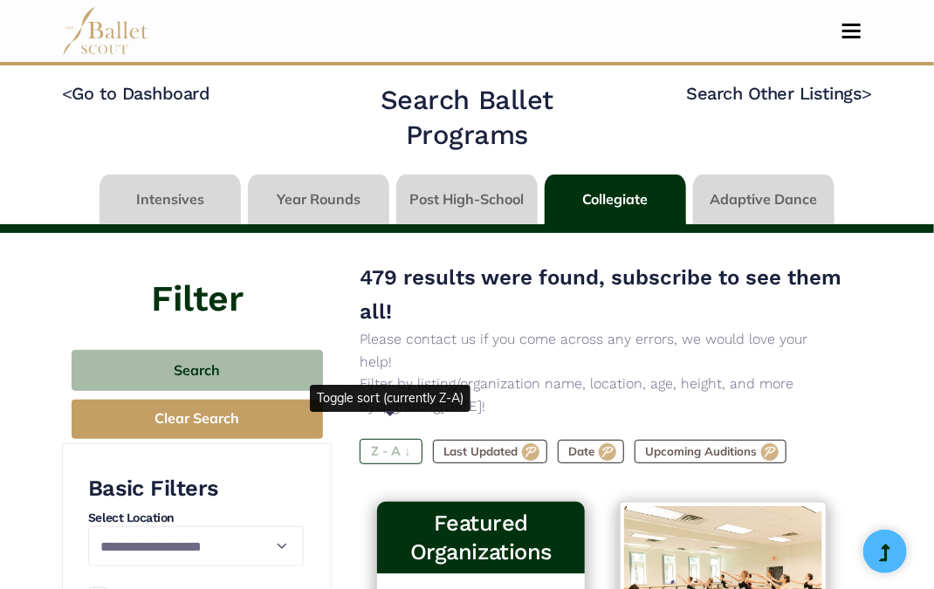
click at [404, 439] on label "Z - A ↓" at bounding box center [391, 451] width 62 height 24
click at [468, 203] on link at bounding box center [466, 200] width 141 height 50
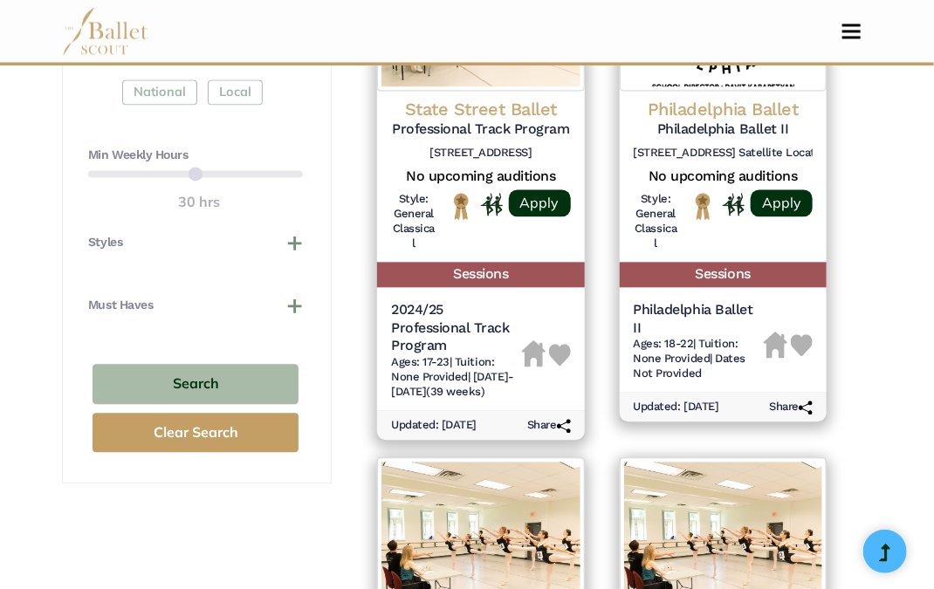
scroll to position [1126, 0]
